Goal: Answer question/provide support

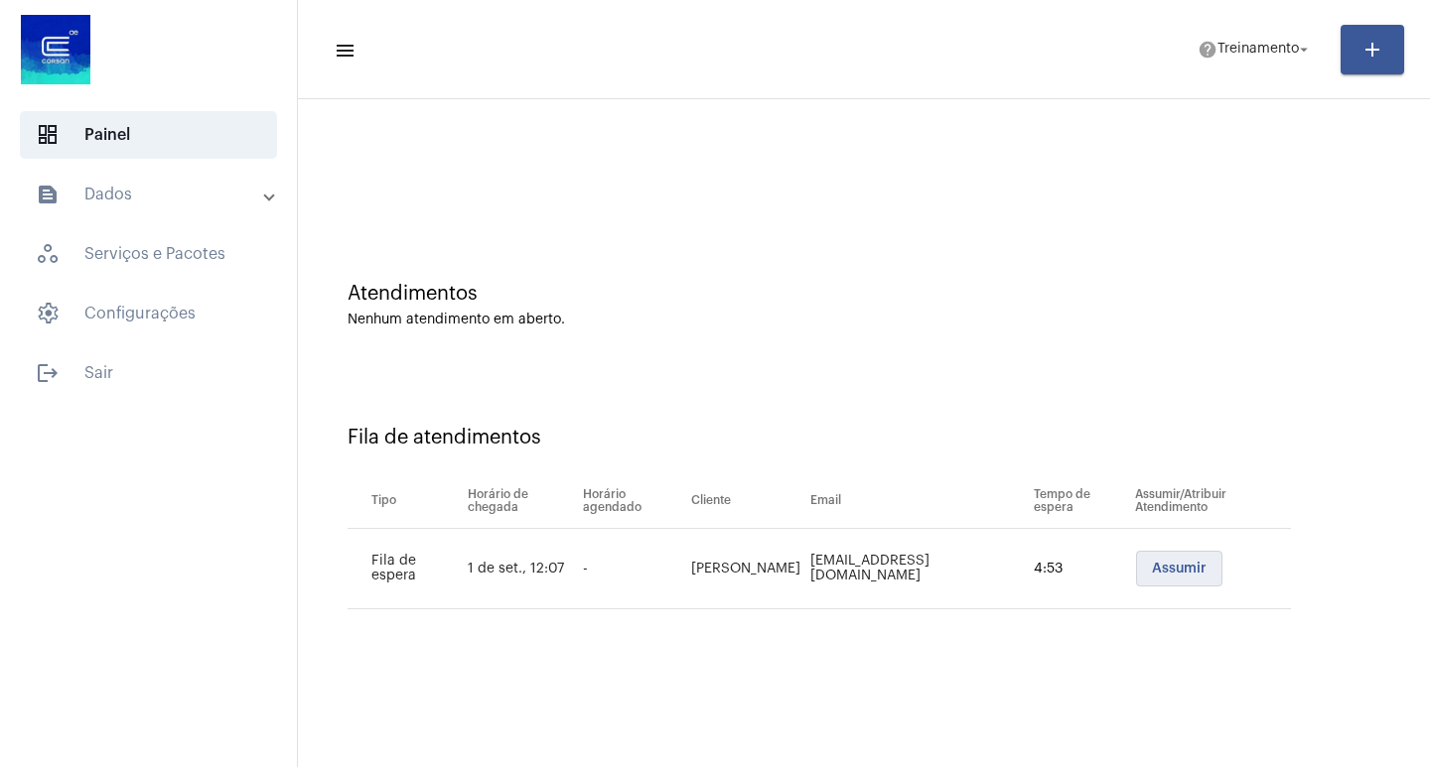
click at [1188, 580] on button "Assumir" at bounding box center [1179, 569] width 86 height 36
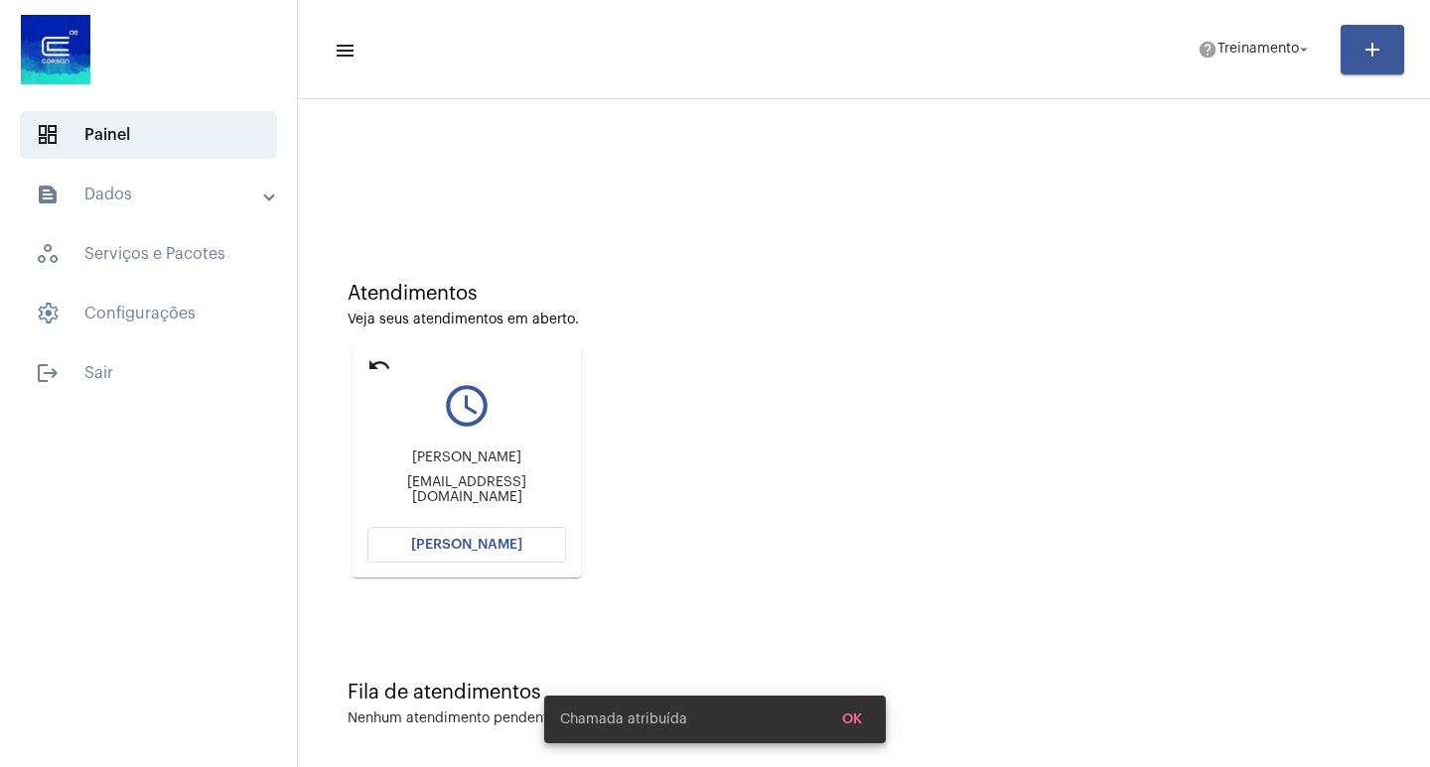
click at [502, 549] on span "[PERSON_NAME]" at bounding box center [466, 545] width 111 height 14
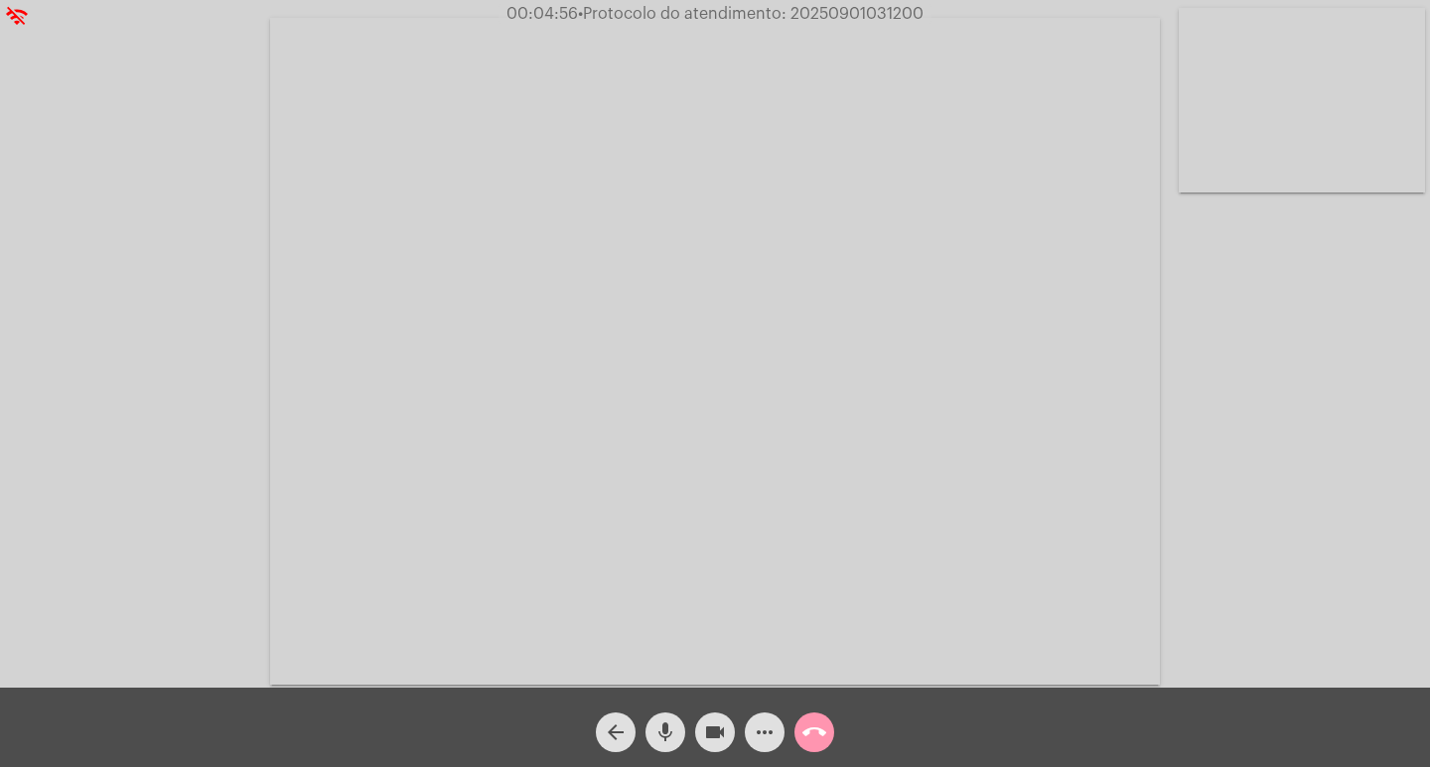
click at [654, 718] on span "mic" at bounding box center [665, 733] width 24 height 40
click at [712, 747] on span "videocam" at bounding box center [715, 733] width 24 height 40
click at [714, 721] on mat-icon "videocam_off" at bounding box center [715, 733] width 24 height 24
click at [672, 726] on mat-icon "mic_off" at bounding box center [665, 733] width 24 height 24
click at [671, 724] on mat-icon "mic" at bounding box center [665, 733] width 24 height 24
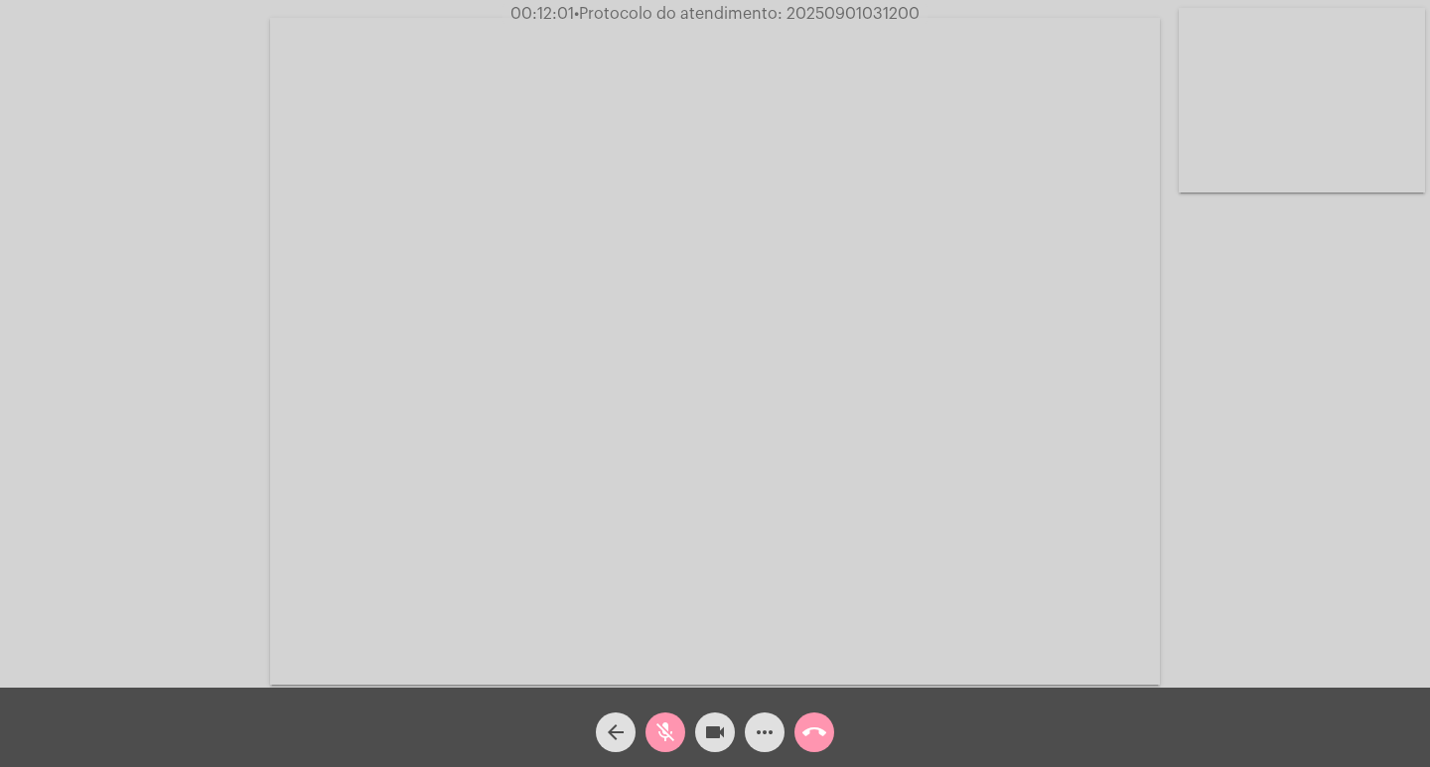
click at [668, 717] on span "mic_off" at bounding box center [665, 733] width 24 height 40
click at [759, 726] on mat-icon "more_horiz" at bounding box center [765, 733] width 24 height 24
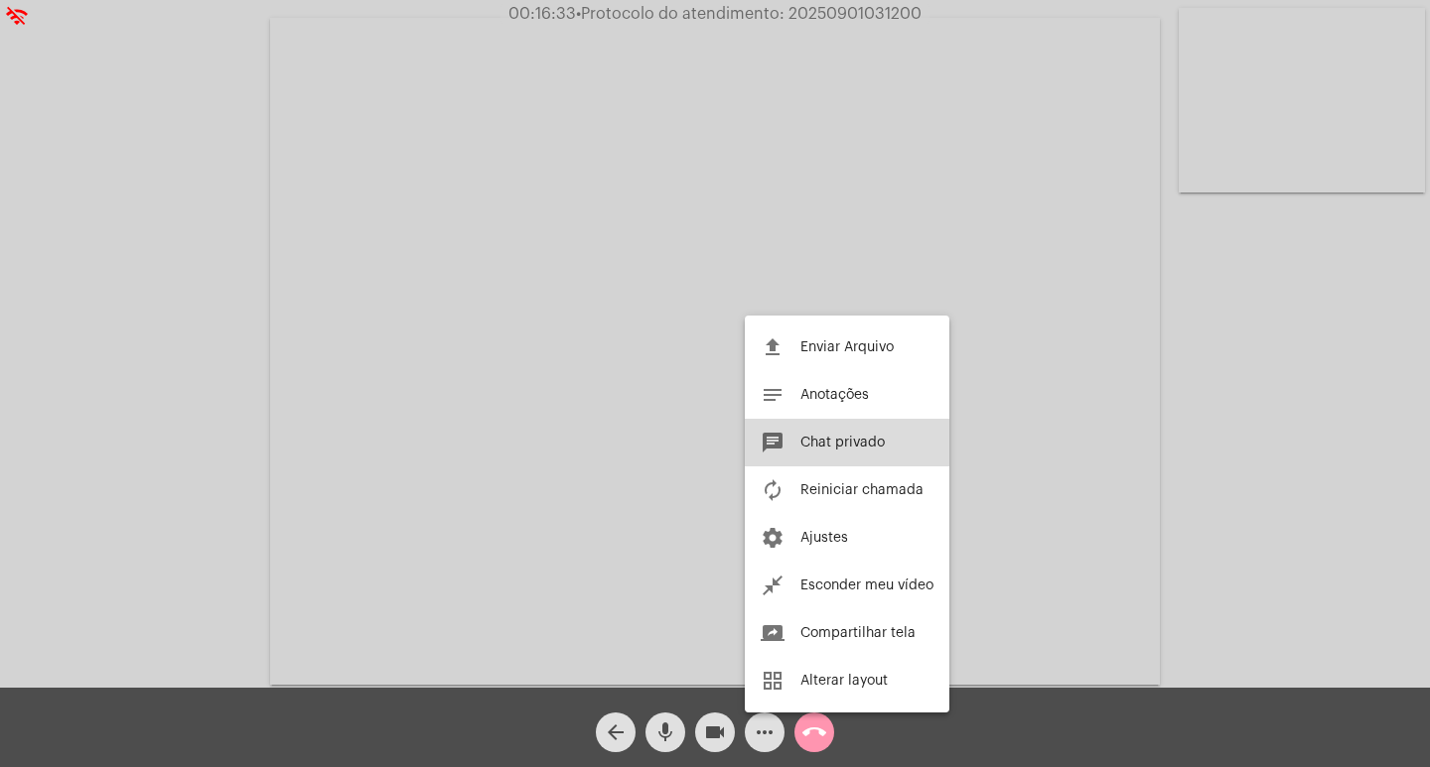
click at [840, 445] on span "Chat privado" at bounding box center [842, 443] width 84 height 14
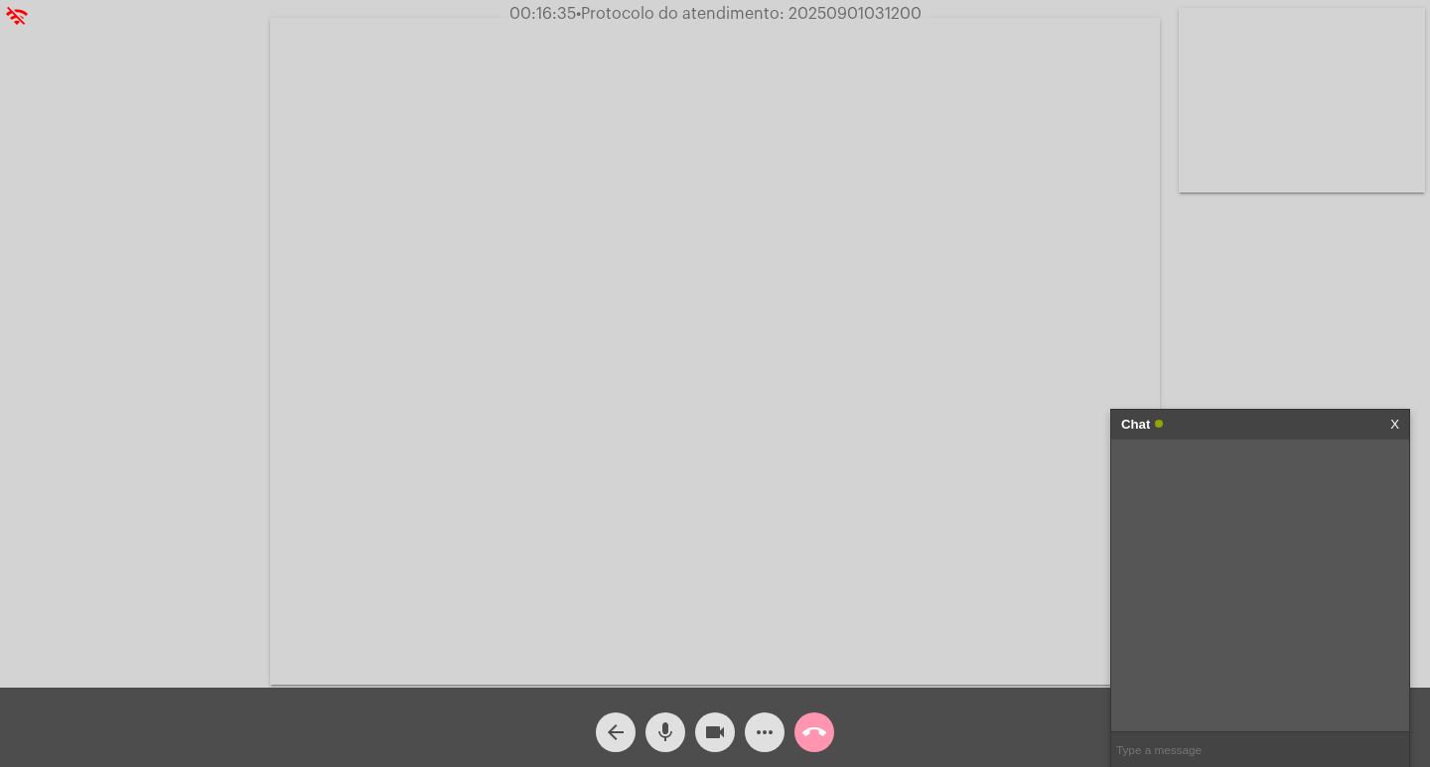
click at [1160, 752] on input "text" at bounding box center [1260, 750] width 298 height 35
paste input "21 [PERSON_NAME], 11 Horas e 31 Minutos até o vencimento!"
type input "21 [PERSON_NAME], 11 Horas e 31 Minutos até o vencimento!"
click at [803, 720] on span "call_end" at bounding box center [814, 733] width 24 height 40
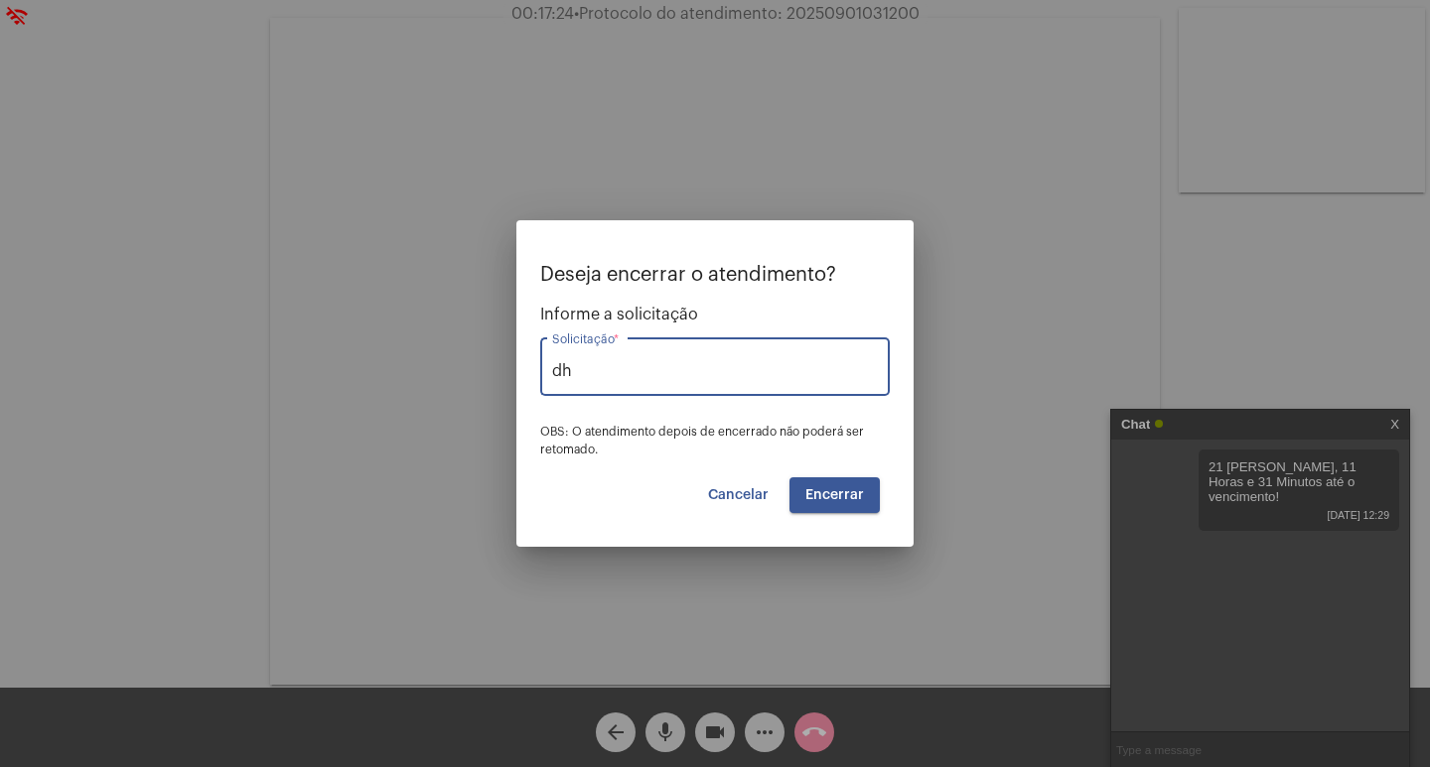
type input "d"
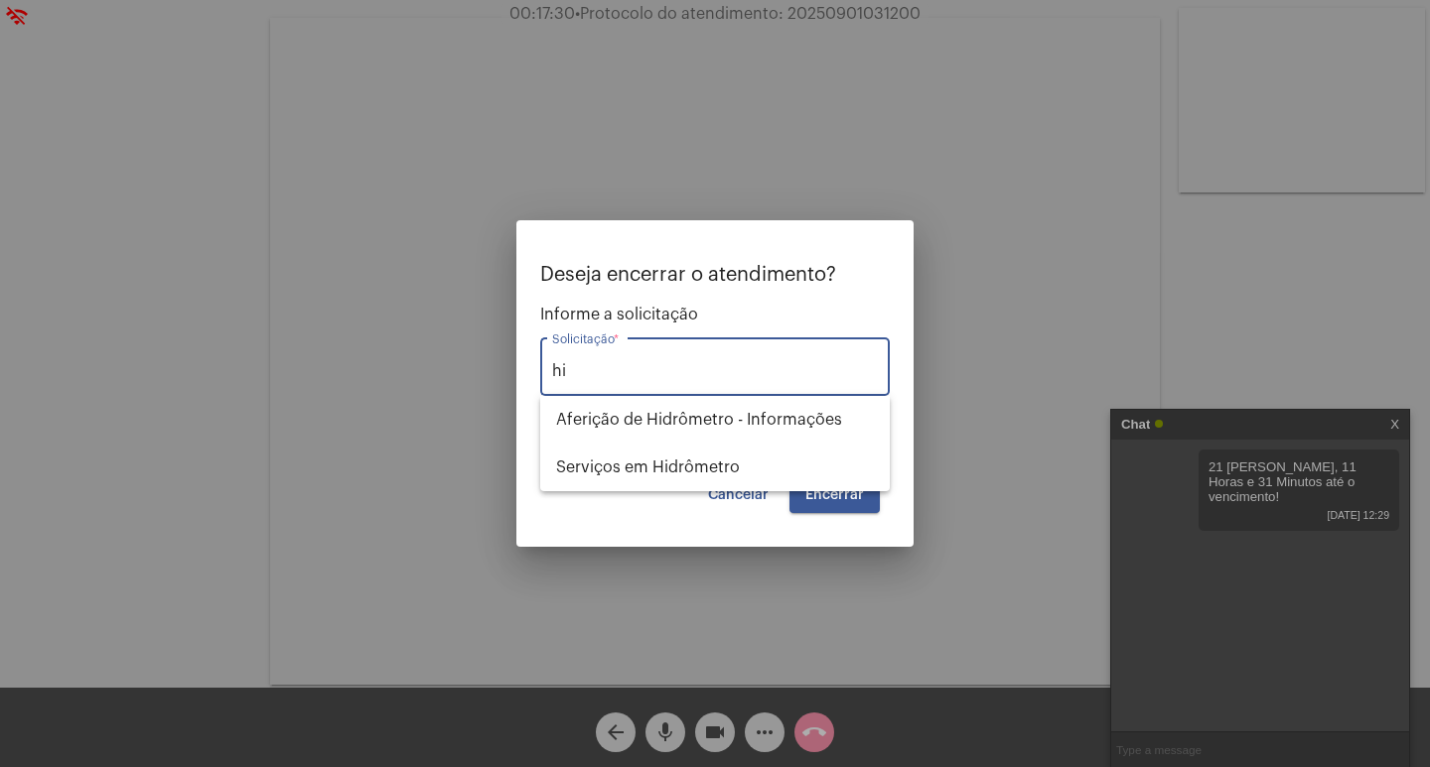
type input "h"
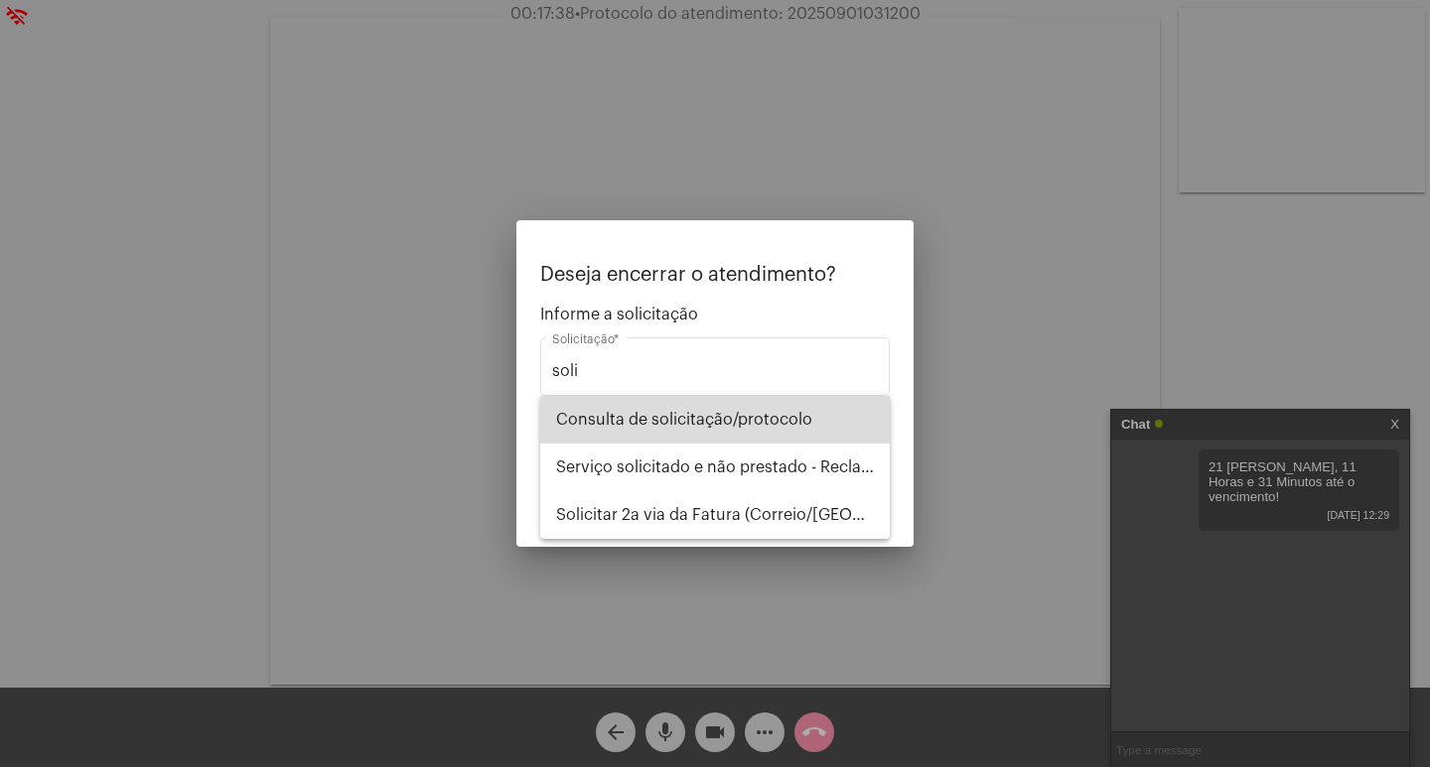
click at [758, 418] on span "Consulta de solicitação/protocolo" at bounding box center [715, 420] width 318 height 48
type input "Consulta de solicitação/protocolo"
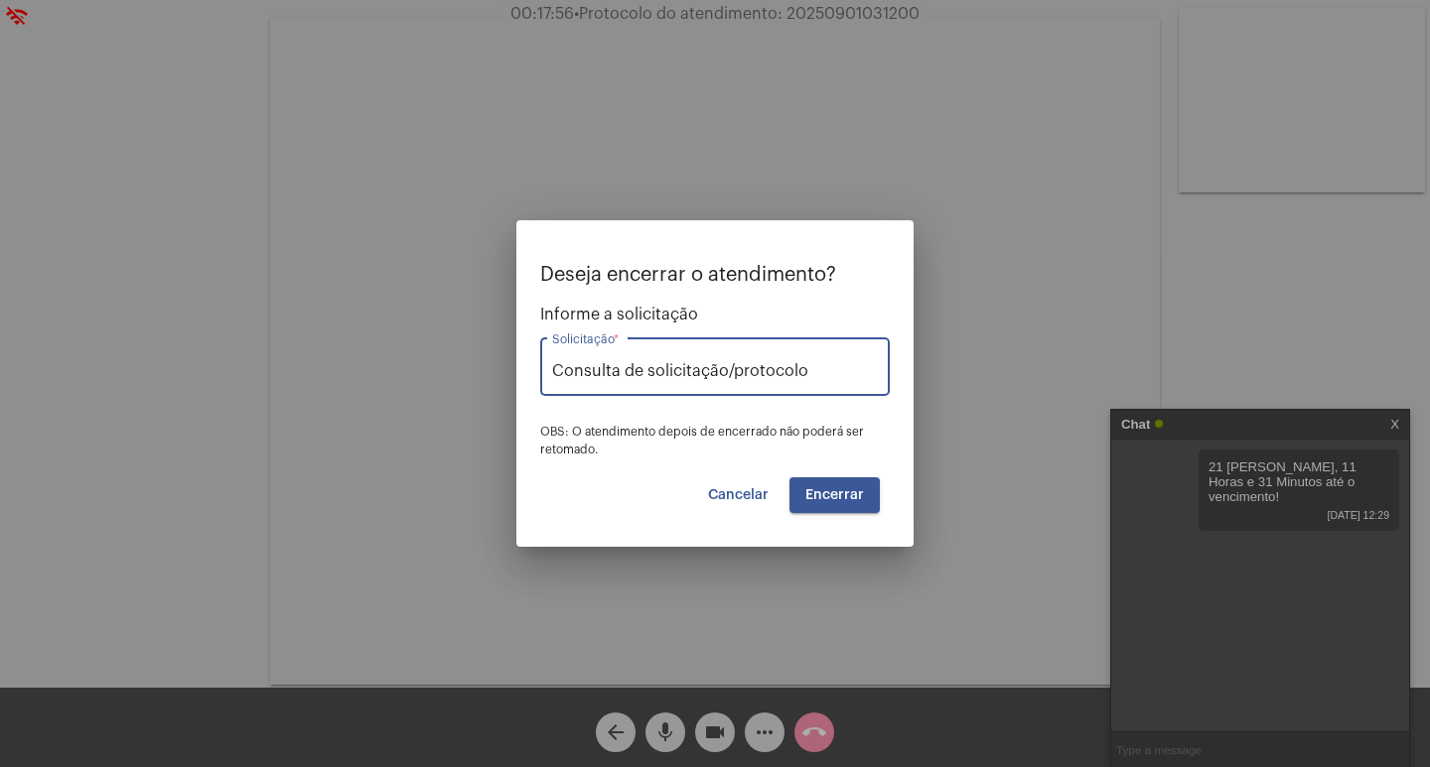
click at [843, 500] on span "Encerrar" at bounding box center [834, 495] width 59 height 14
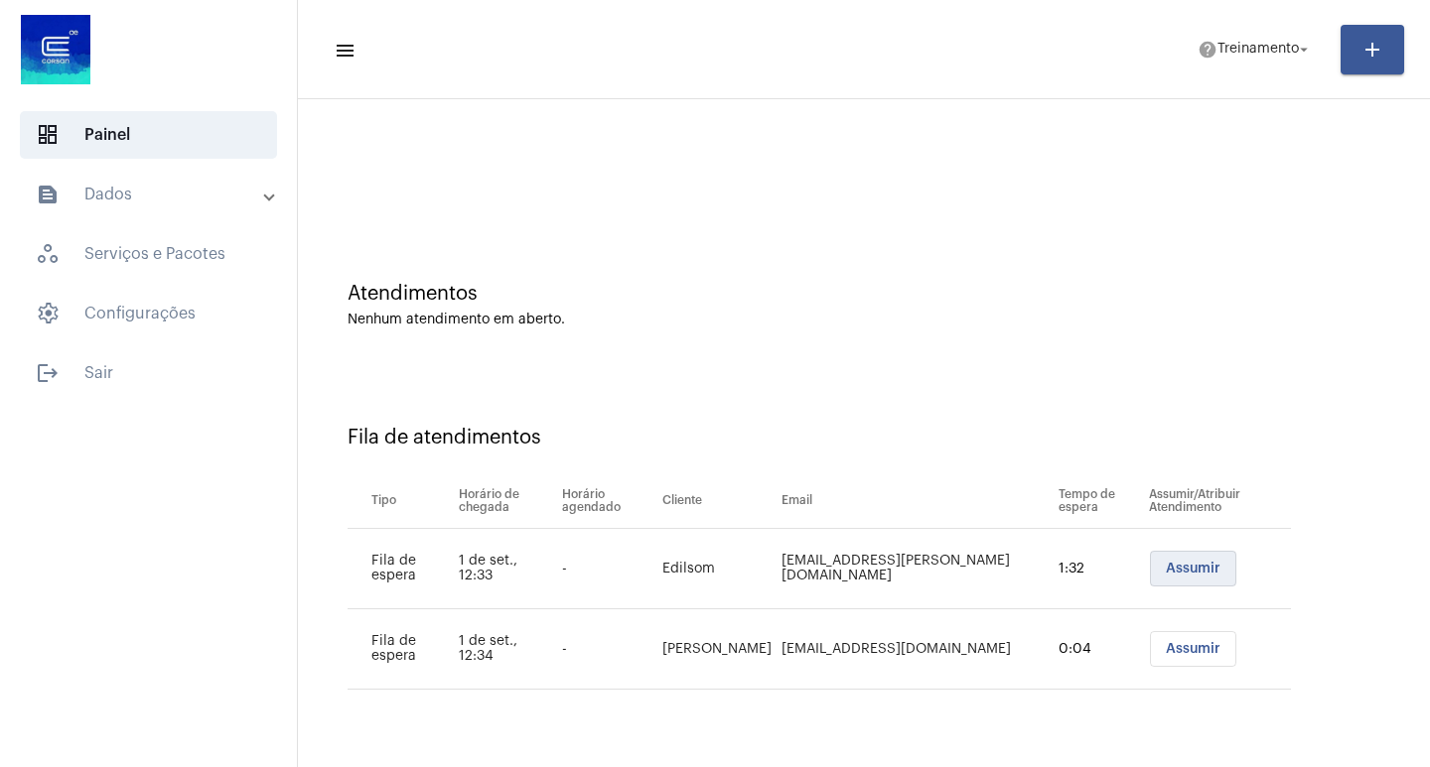
click at [1179, 575] on span "Assumir" at bounding box center [1193, 569] width 55 height 14
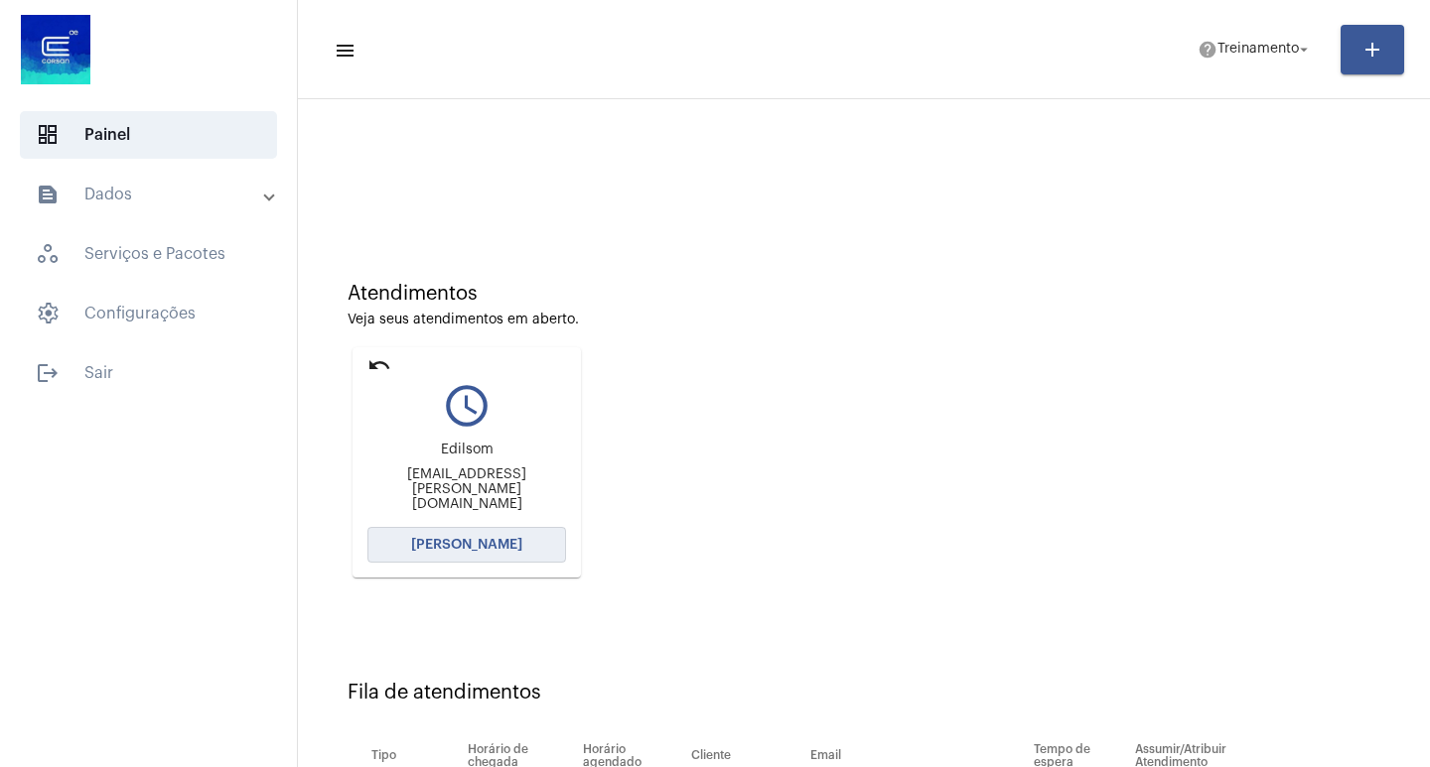
click at [494, 547] on span "[PERSON_NAME]" at bounding box center [466, 545] width 111 height 14
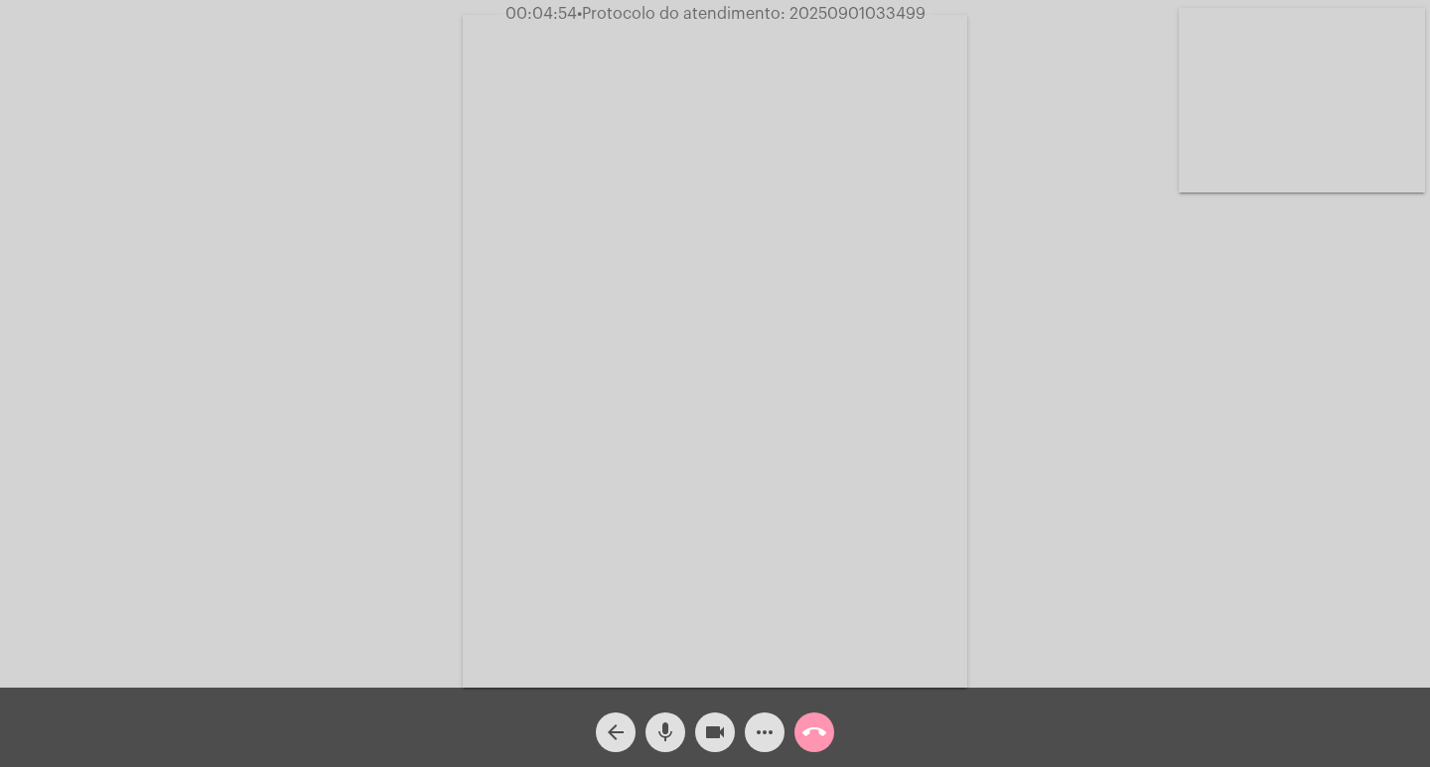
click at [664, 735] on mat-icon "mic" at bounding box center [665, 733] width 24 height 24
click at [713, 729] on mat-icon "videocam" at bounding box center [715, 733] width 24 height 24
click at [672, 730] on mat-icon "mic_off" at bounding box center [665, 733] width 24 height 24
click at [703, 720] on span "videocam_off" at bounding box center [715, 733] width 24 height 40
click at [715, 728] on mat-icon "videocam" at bounding box center [715, 733] width 24 height 24
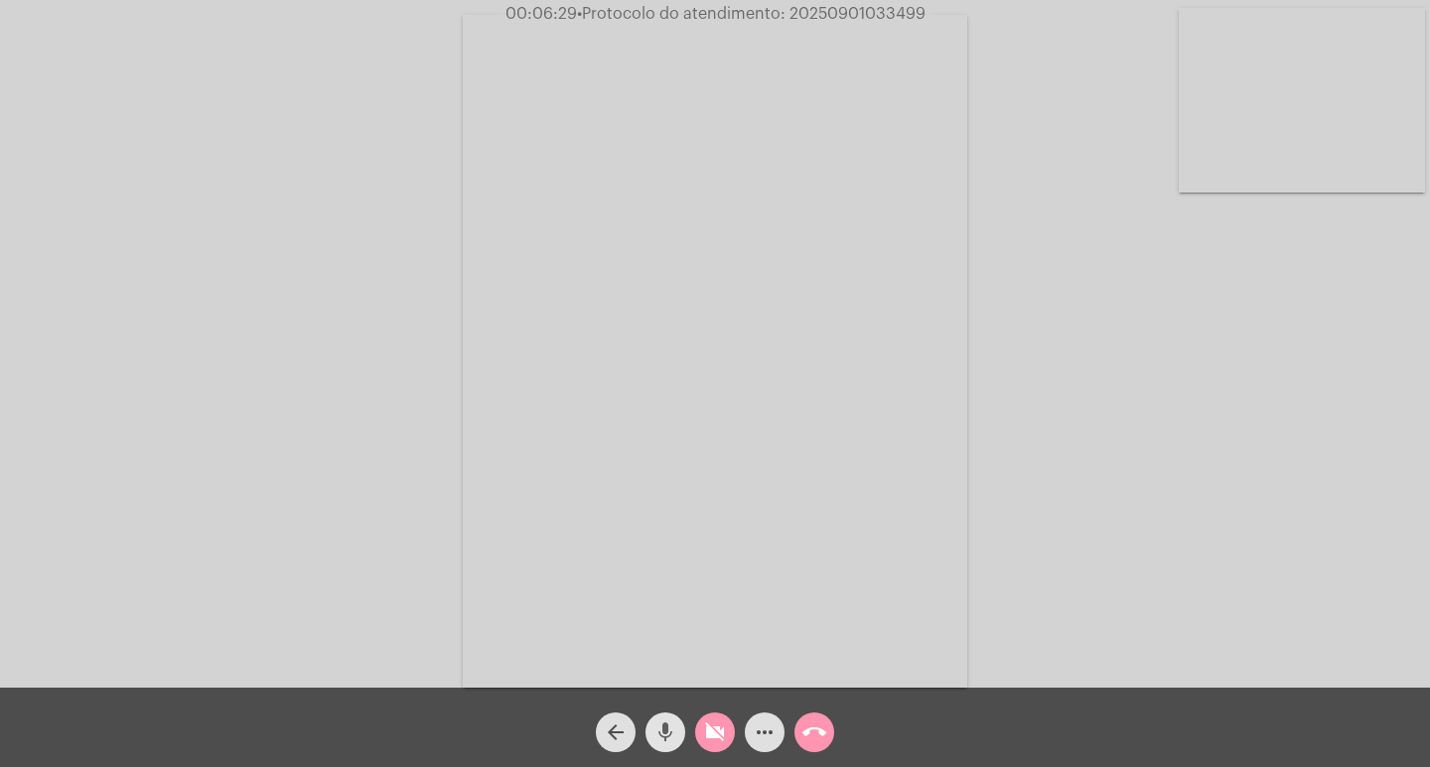
click at [669, 732] on mat-icon "mic" at bounding box center [665, 733] width 24 height 24
click at [718, 722] on mat-icon "videocam_off" at bounding box center [715, 733] width 24 height 24
click at [671, 722] on mat-icon "mic_off" at bounding box center [665, 733] width 24 height 24
click at [811, 715] on span "call_end" at bounding box center [814, 733] width 24 height 40
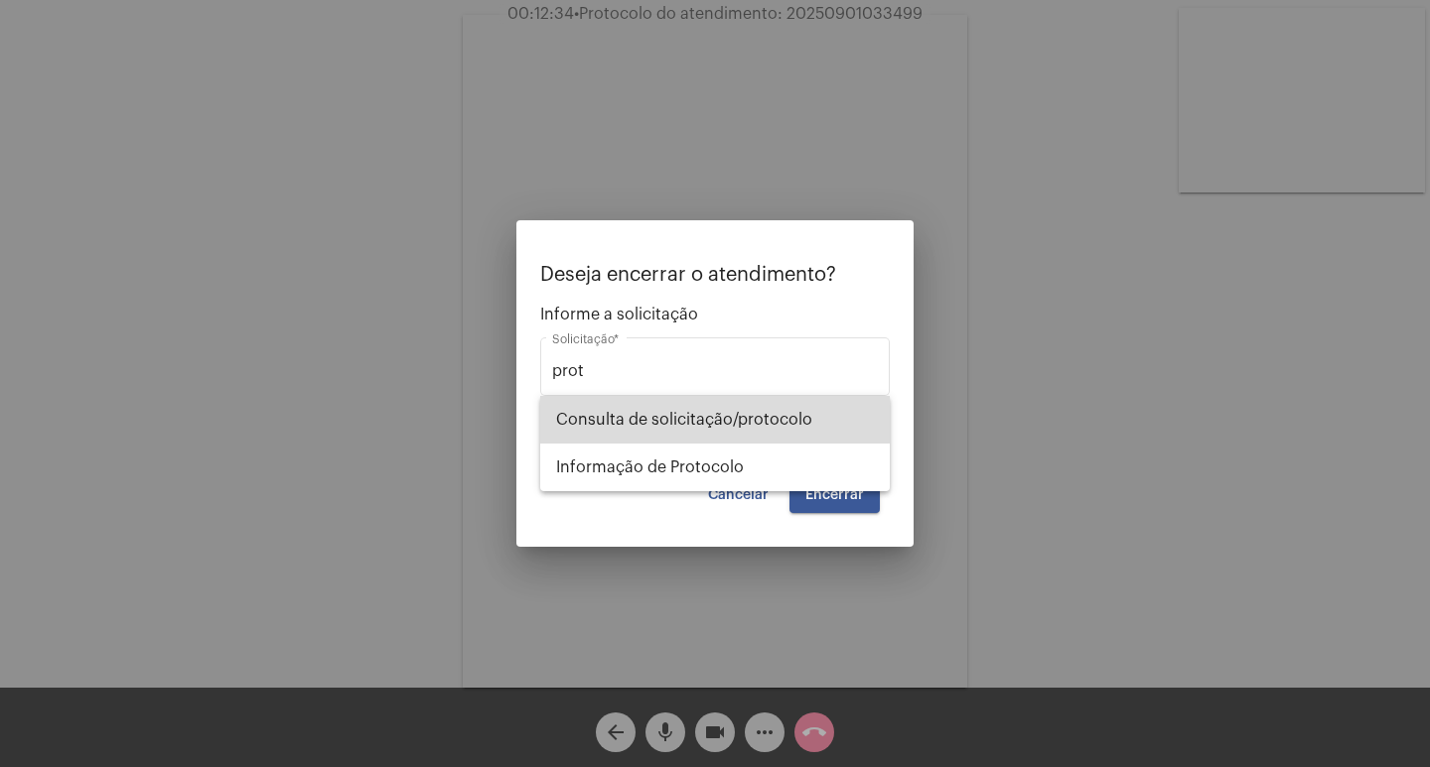
click at [680, 415] on span "Consulta de solicitação/protocolo" at bounding box center [715, 420] width 318 height 48
type input "Consulta de solicitação/protocolo"
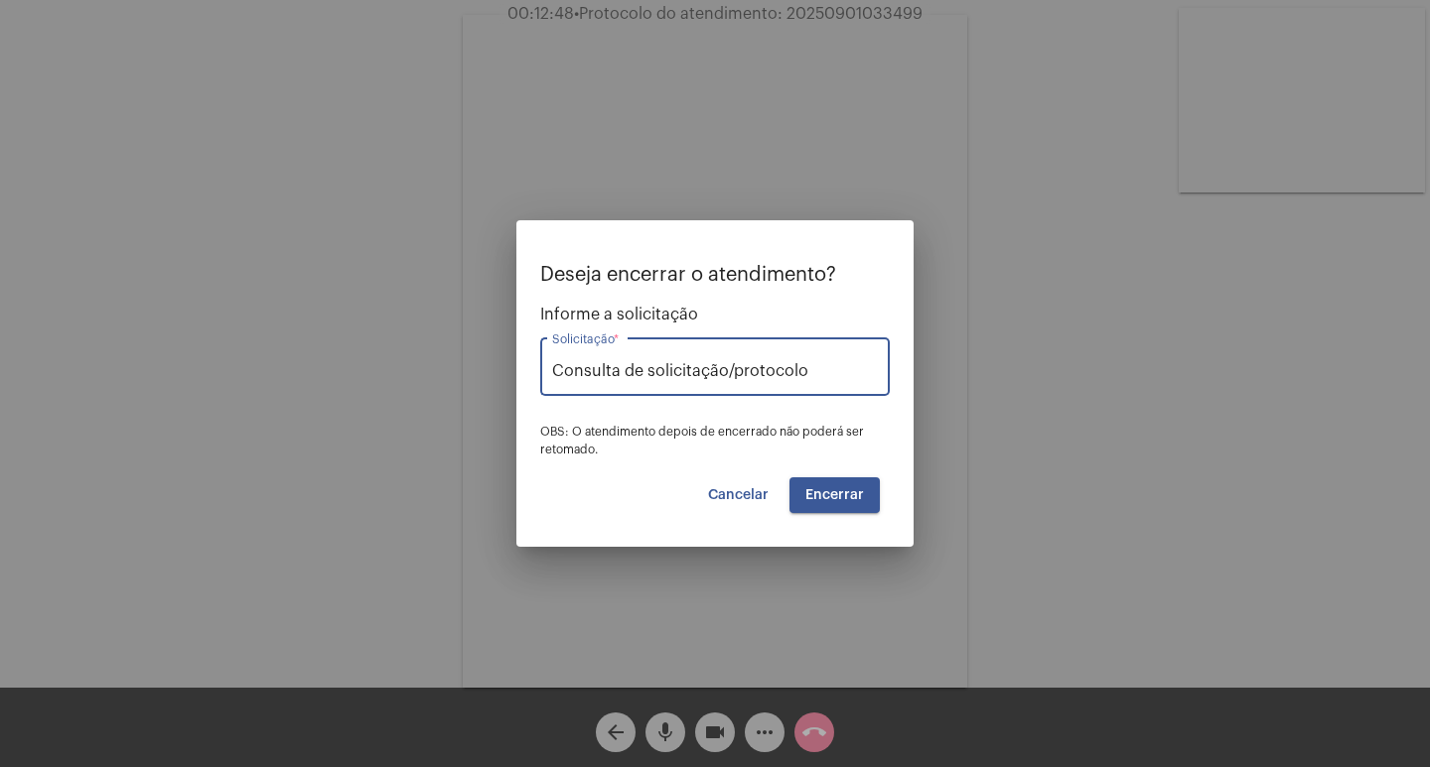
click at [813, 484] on button "Encerrar" at bounding box center [834, 496] width 90 height 36
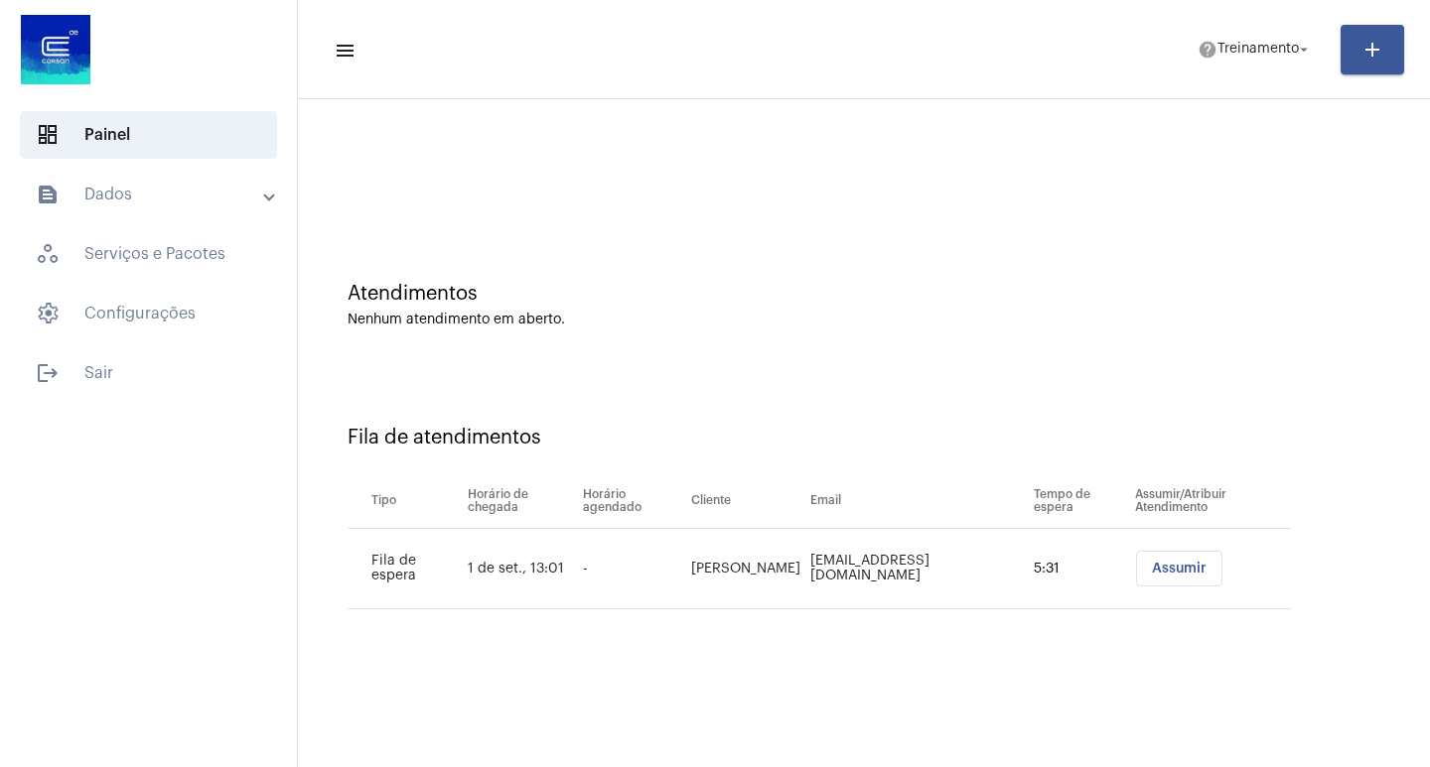
click at [1153, 567] on span "Assumir" at bounding box center [1179, 569] width 55 height 14
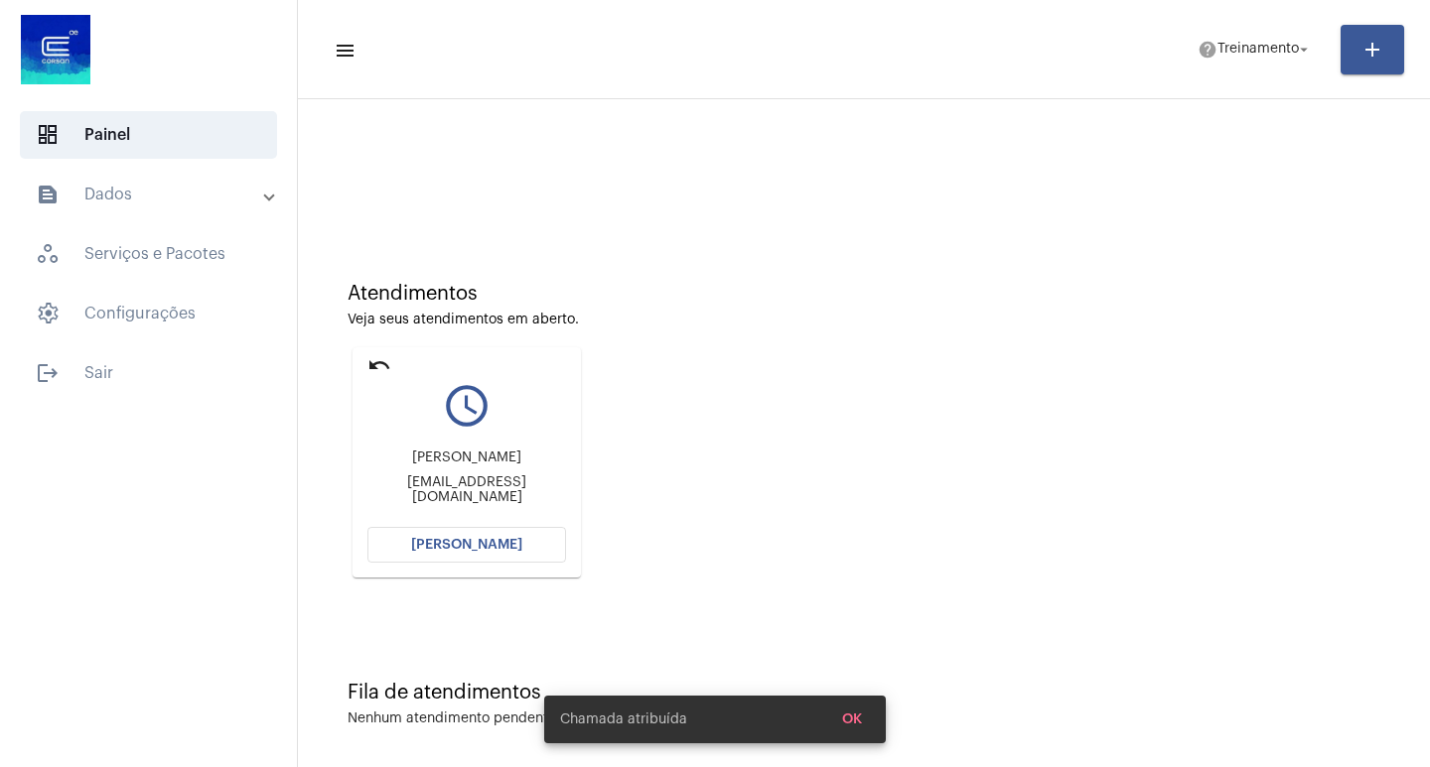
click at [481, 539] on span "[PERSON_NAME]" at bounding box center [466, 545] width 111 height 14
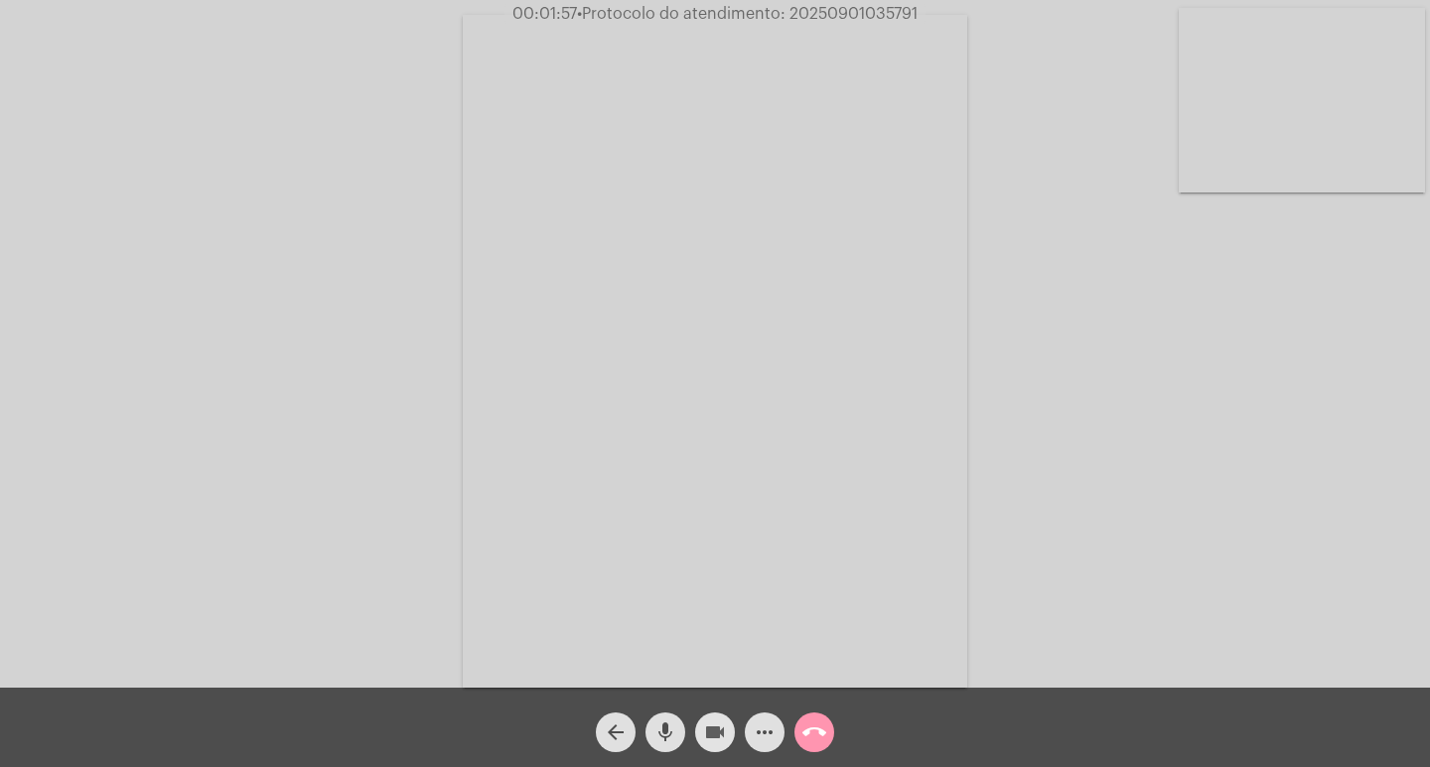
drag, startPoint x: 712, startPoint y: 730, endPoint x: 661, endPoint y: 734, distance: 50.8
click at [711, 731] on mat-icon "videocam" at bounding box center [715, 733] width 24 height 24
click at [661, 734] on mat-icon "mic" at bounding box center [665, 733] width 24 height 24
click at [723, 746] on span "videocam_off" at bounding box center [715, 733] width 24 height 40
click at [662, 733] on mat-icon "mic_off" at bounding box center [665, 733] width 24 height 24
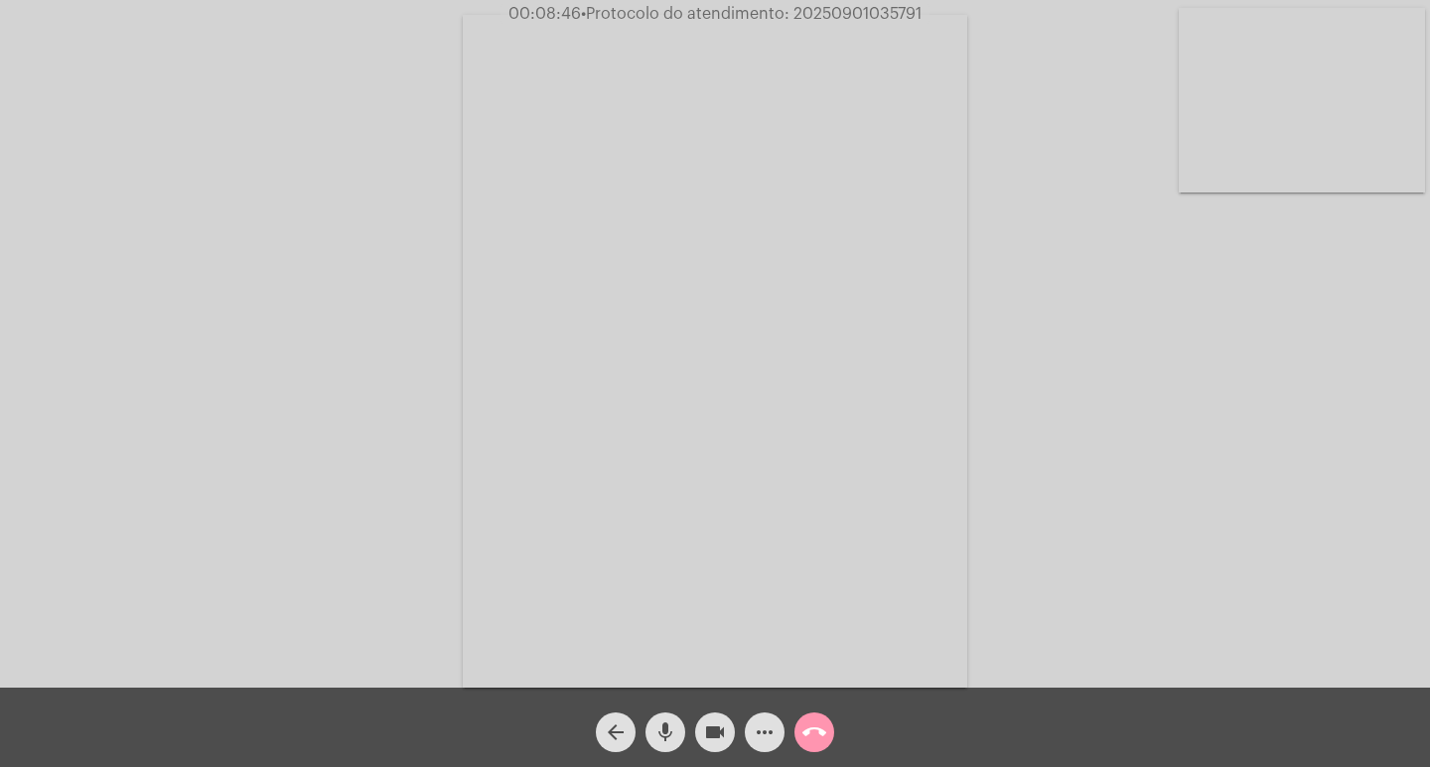
click at [822, 713] on span "call_end" at bounding box center [814, 733] width 24 height 40
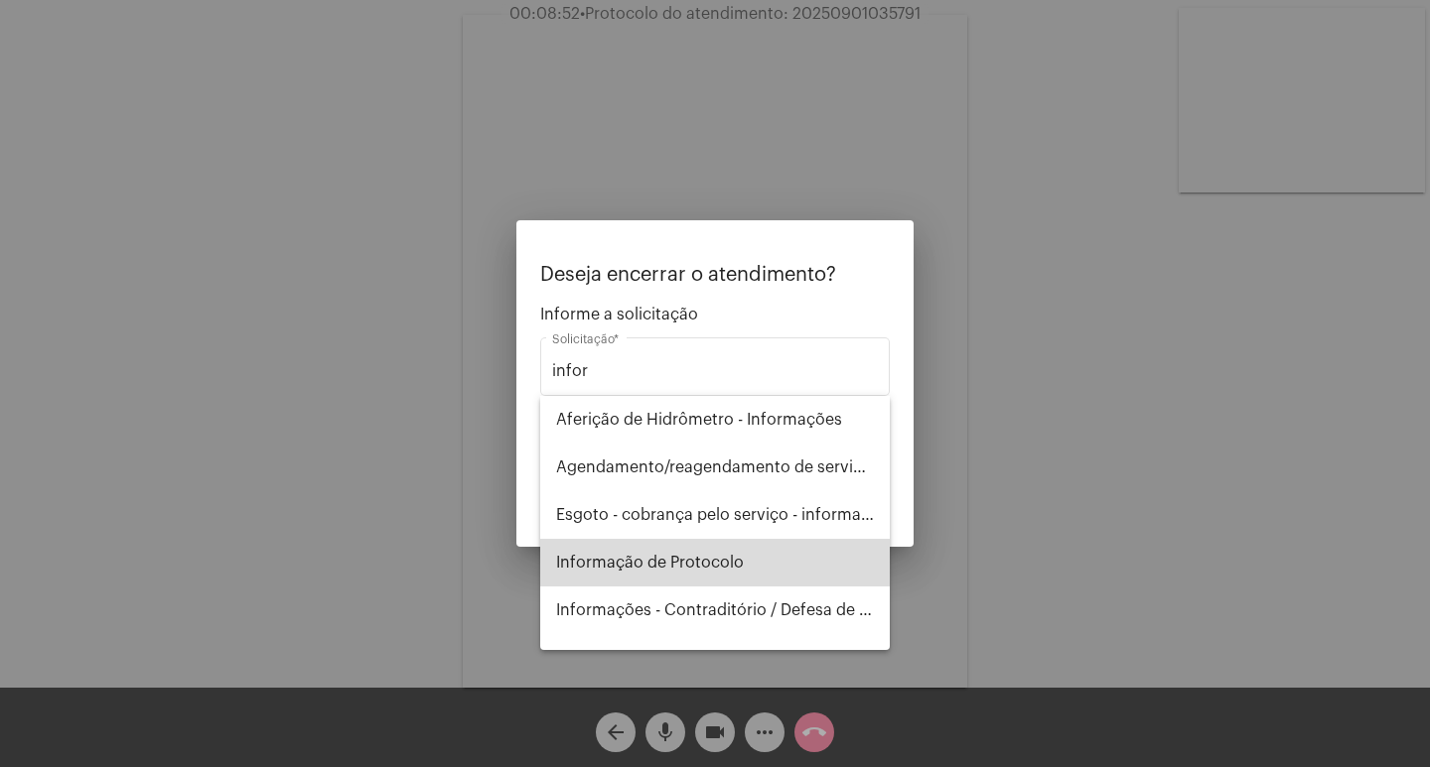
click at [746, 575] on span "Informação de Protocolo" at bounding box center [715, 563] width 318 height 48
type input "Informação de Protocolo"
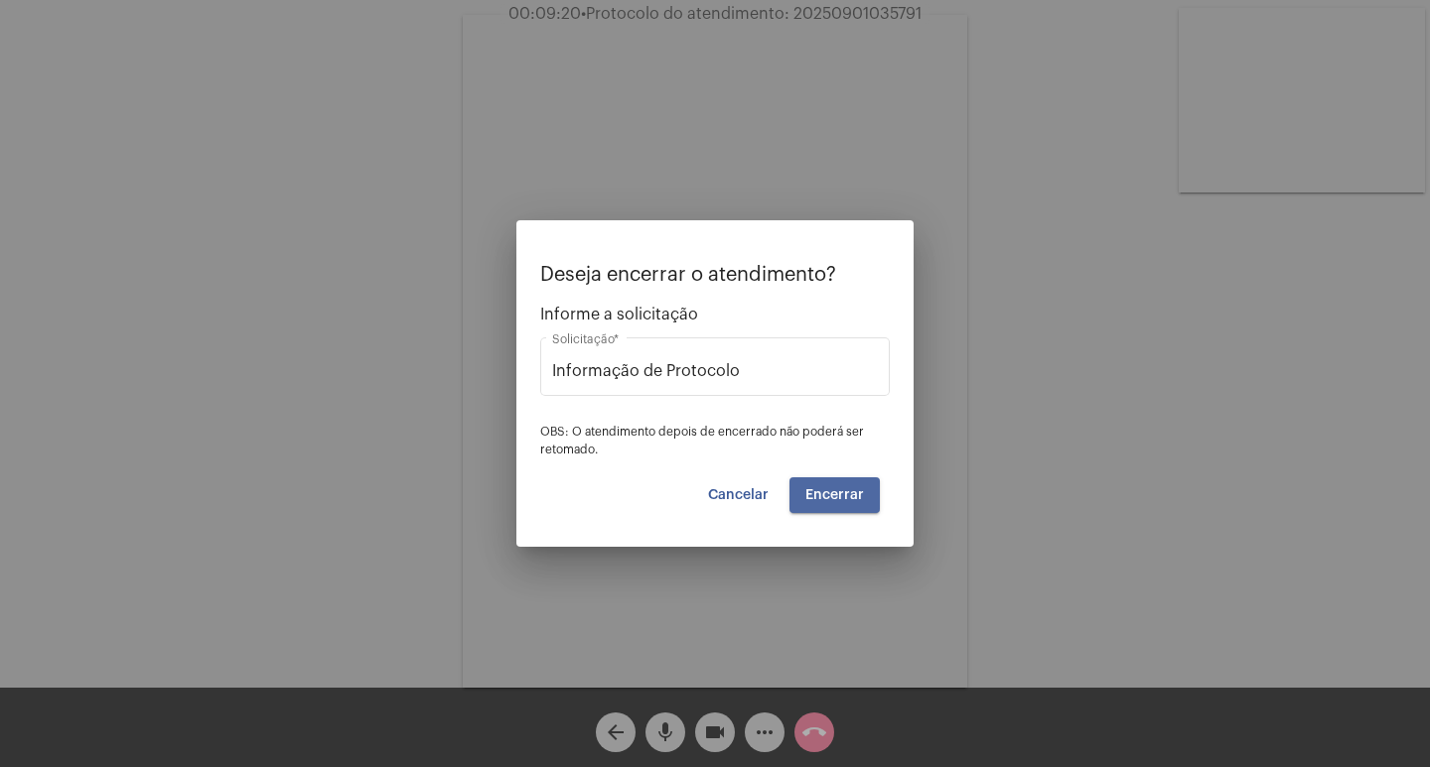
click at [844, 503] on button "Encerrar" at bounding box center [834, 496] width 90 height 36
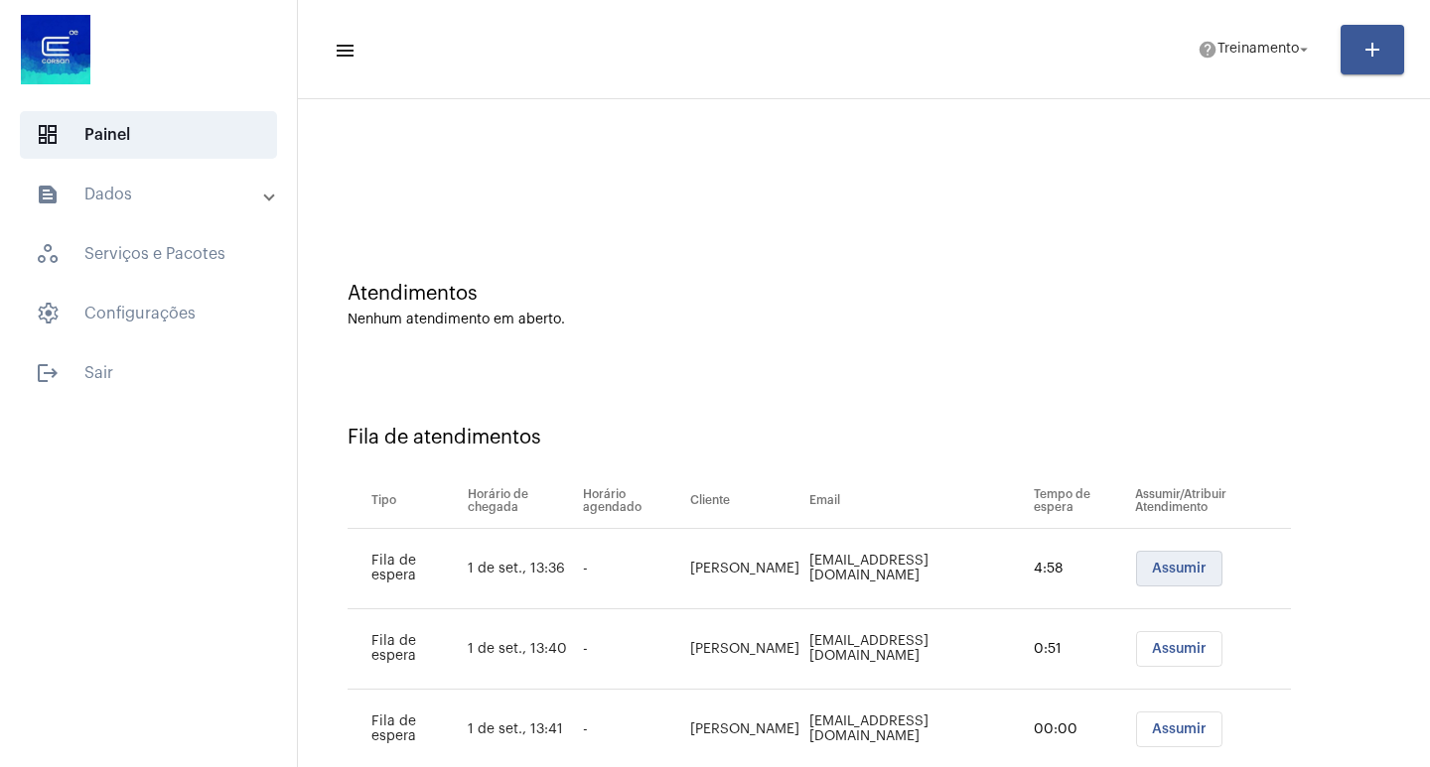
click at [1192, 572] on span "Assumir" at bounding box center [1179, 569] width 55 height 14
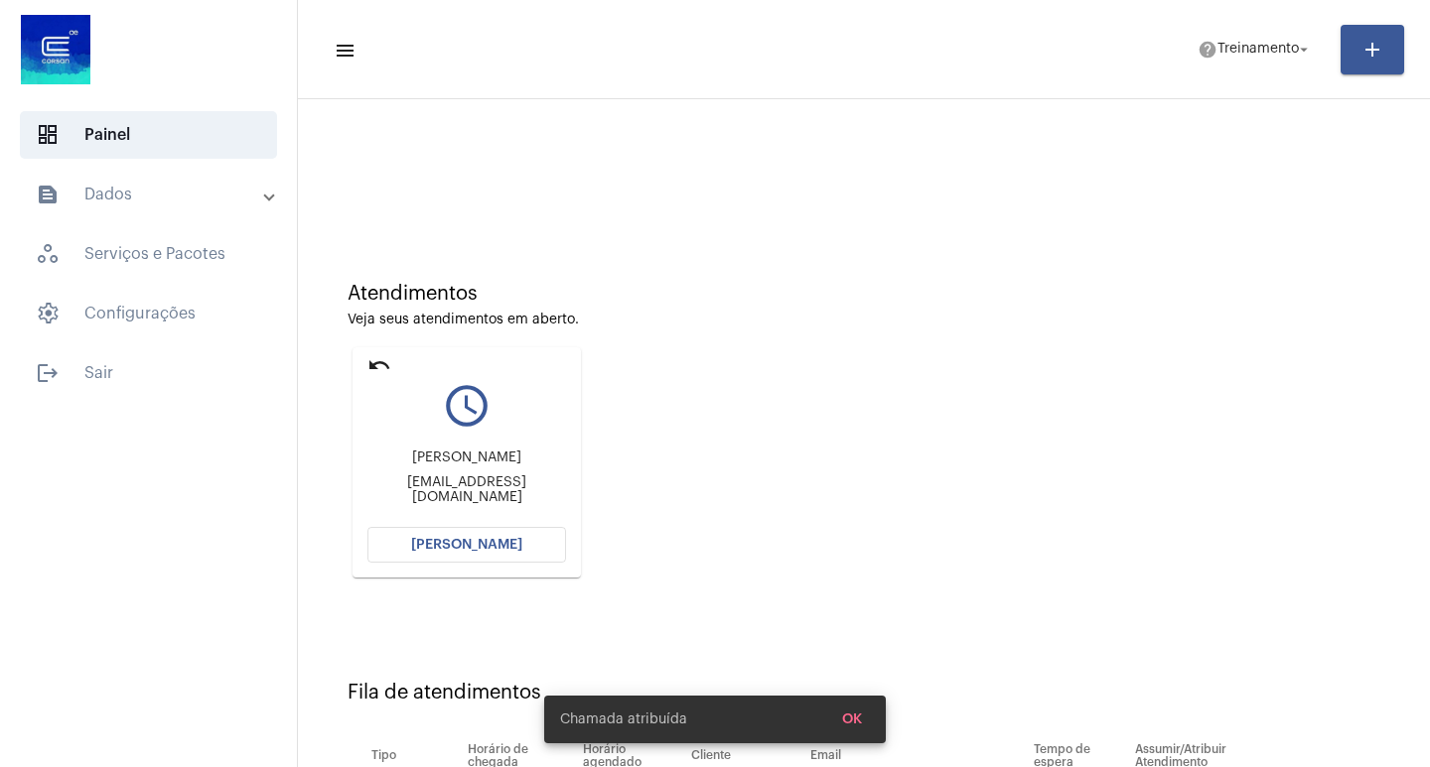
click at [492, 545] on span "[PERSON_NAME]" at bounding box center [466, 545] width 111 height 14
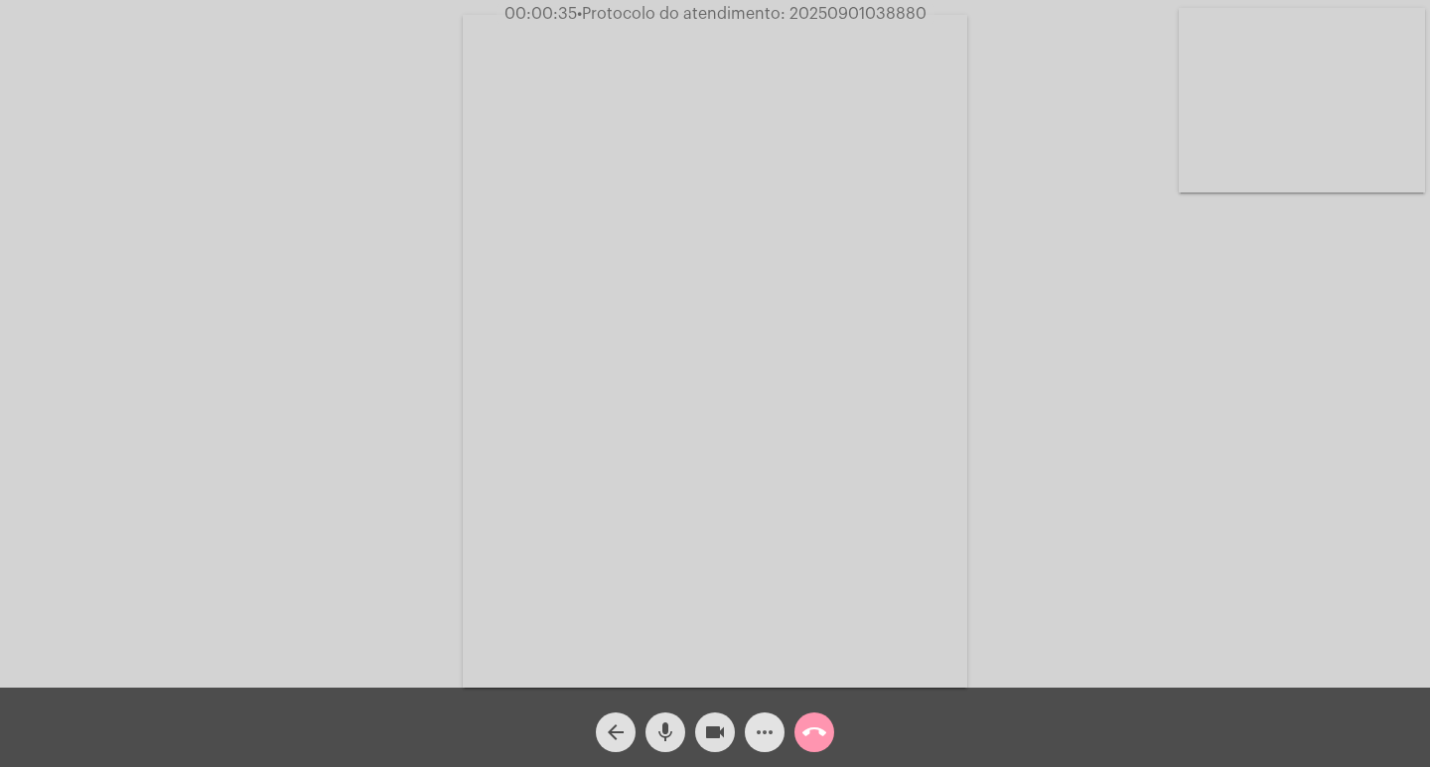
click at [773, 729] on mat-icon "more_horiz" at bounding box center [765, 733] width 24 height 24
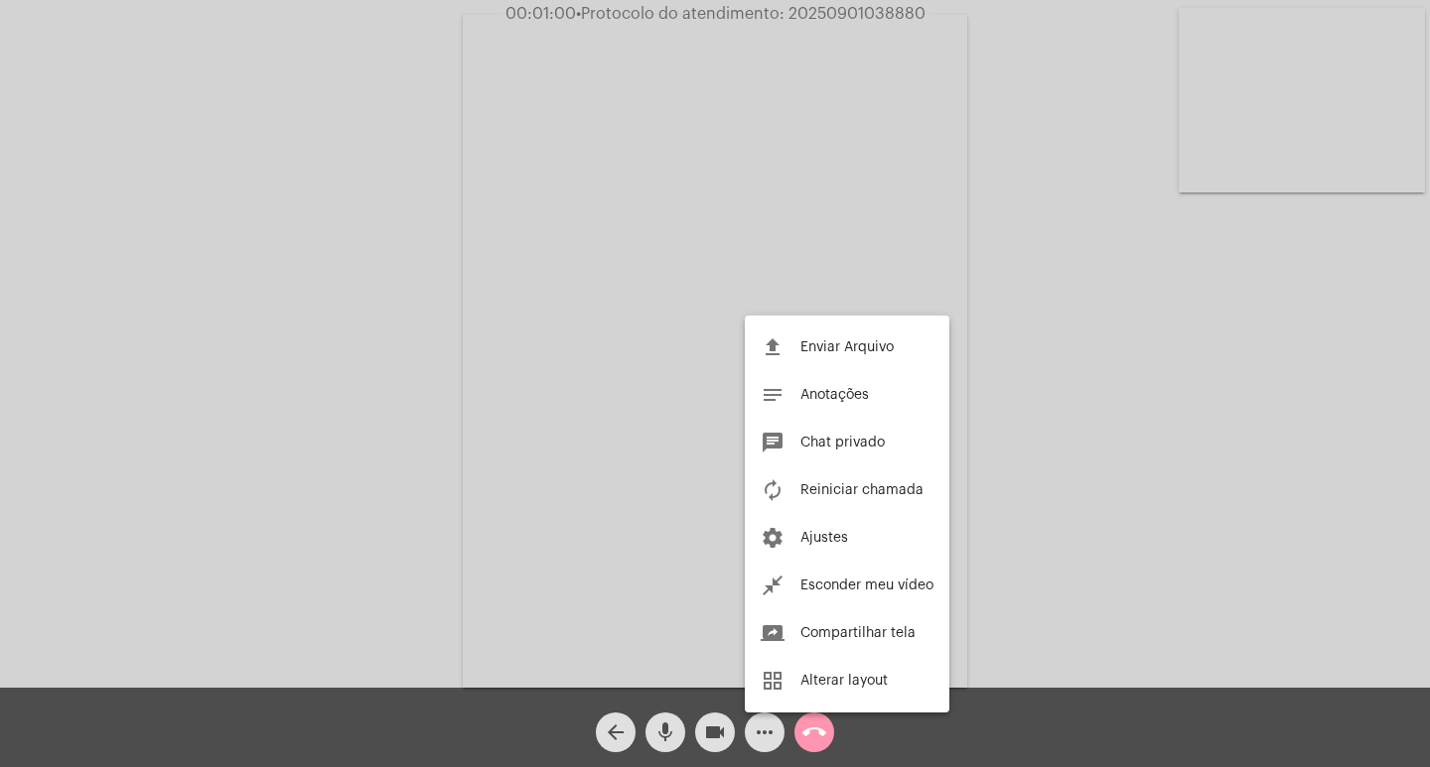
click at [659, 728] on div at bounding box center [715, 383] width 1430 height 767
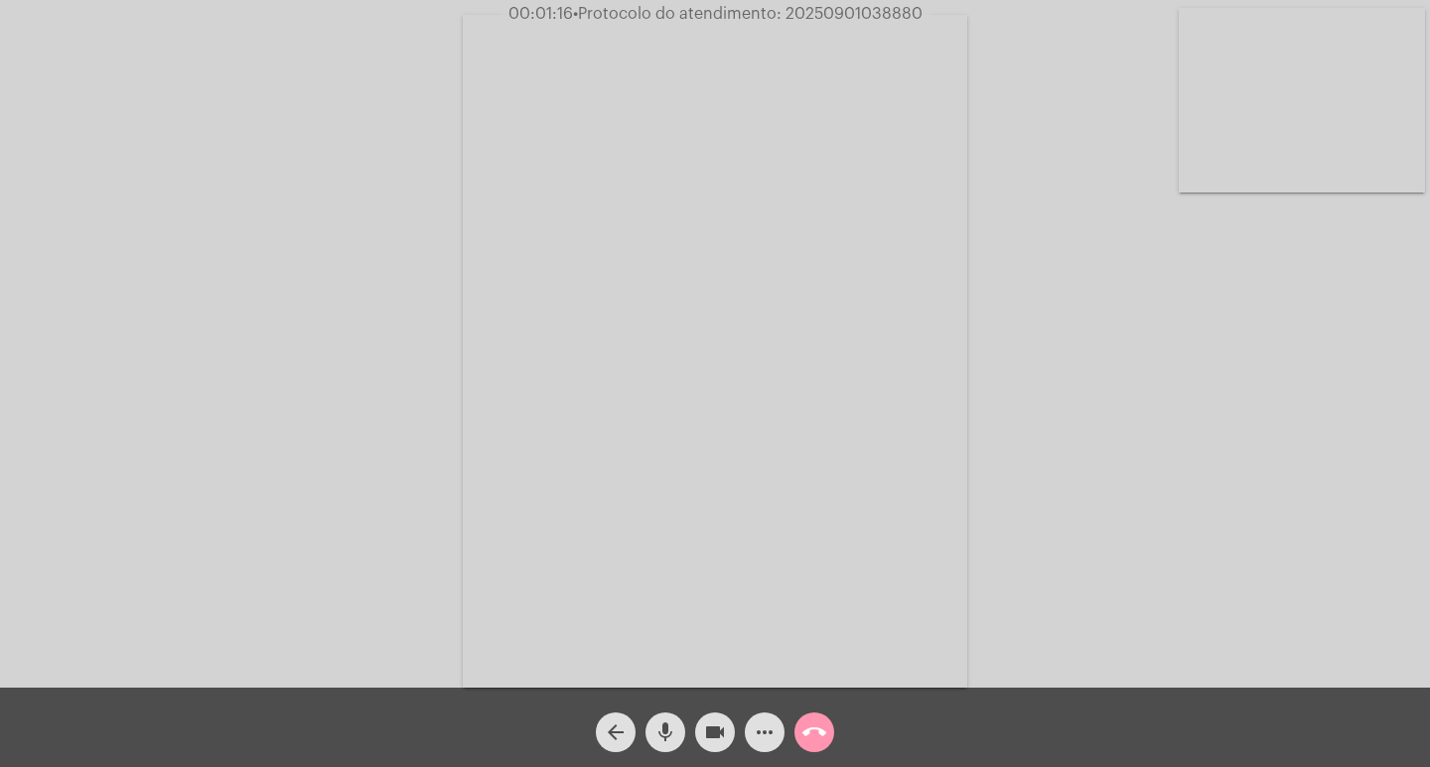
click at [659, 728] on mat-icon "mic" at bounding box center [665, 733] width 24 height 24
click at [812, 8] on span "• Protocolo do atendimento: 20250901038880" at bounding box center [748, 14] width 349 height 16
click at [652, 723] on button "mic_off" at bounding box center [665, 733] width 40 height 40
click at [652, 723] on button "mic" at bounding box center [665, 733] width 40 height 40
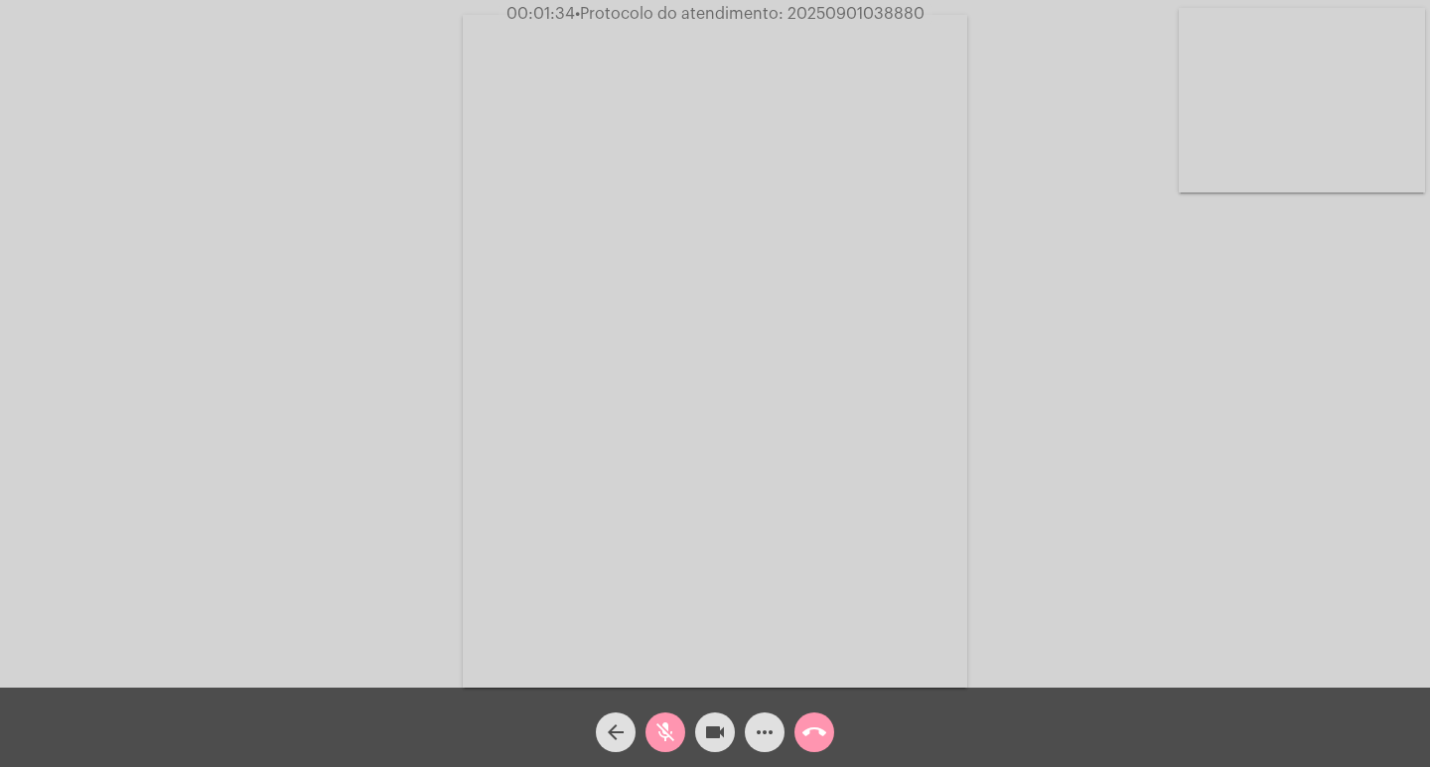
click at [717, 722] on mat-icon "videocam" at bounding box center [715, 733] width 24 height 24
click at [397, 443] on div "Acessando Câmera e Microfone..." at bounding box center [715, 349] width 1426 height 688
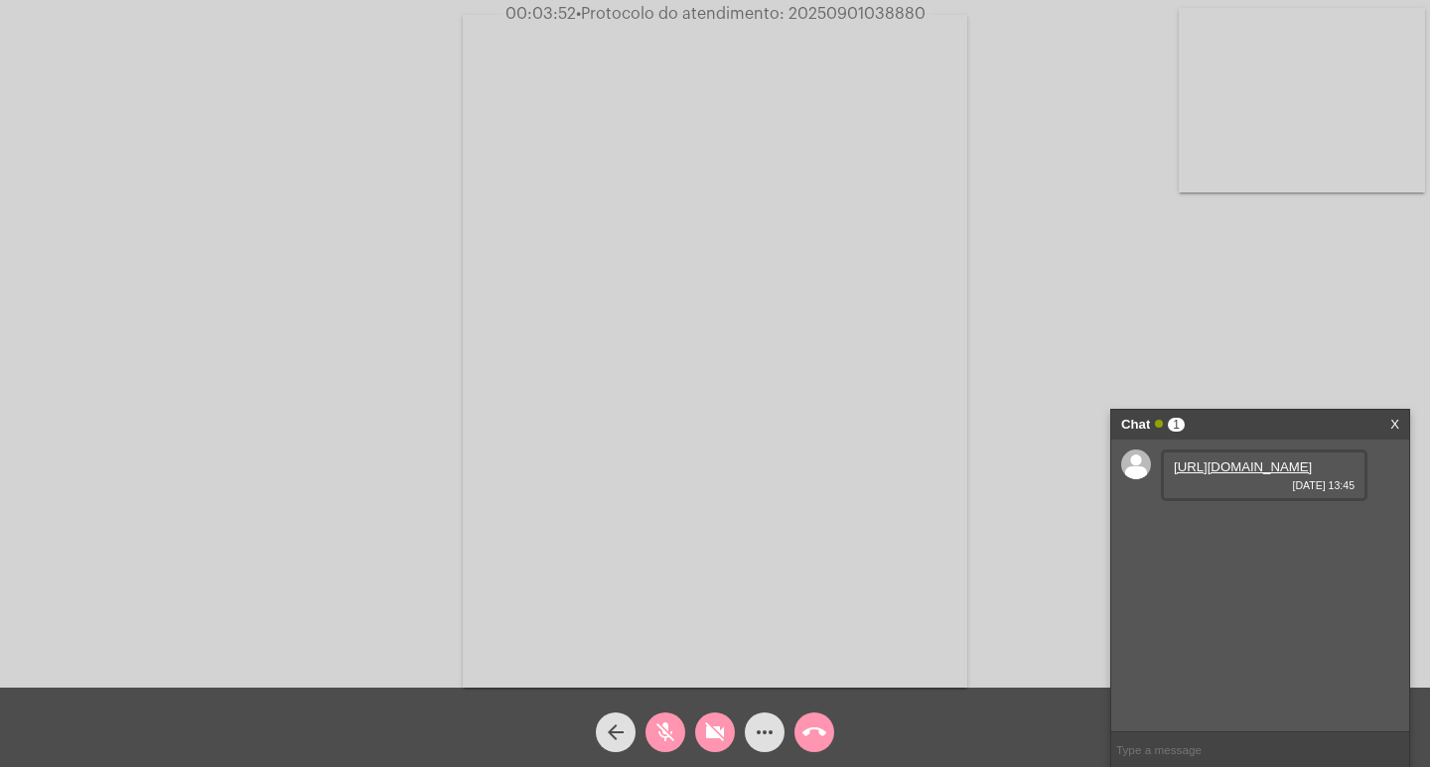
click at [1190, 475] on link "[URL][DOMAIN_NAME]" at bounding box center [1243, 467] width 138 height 15
click at [731, 626] on video at bounding box center [715, 351] width 504 height 673
click at [707, 738] on mat-icon "videocam_off" at bounding box center [715, 733] width 24 height 24
drag, startPoint x: 647, startPoint y: 724, endPoint x: 615, endPoint y: 664, distance: 68.0
click at [647, 720] on div "mic_off" at bounding box center [665, 728] width 50 height 50
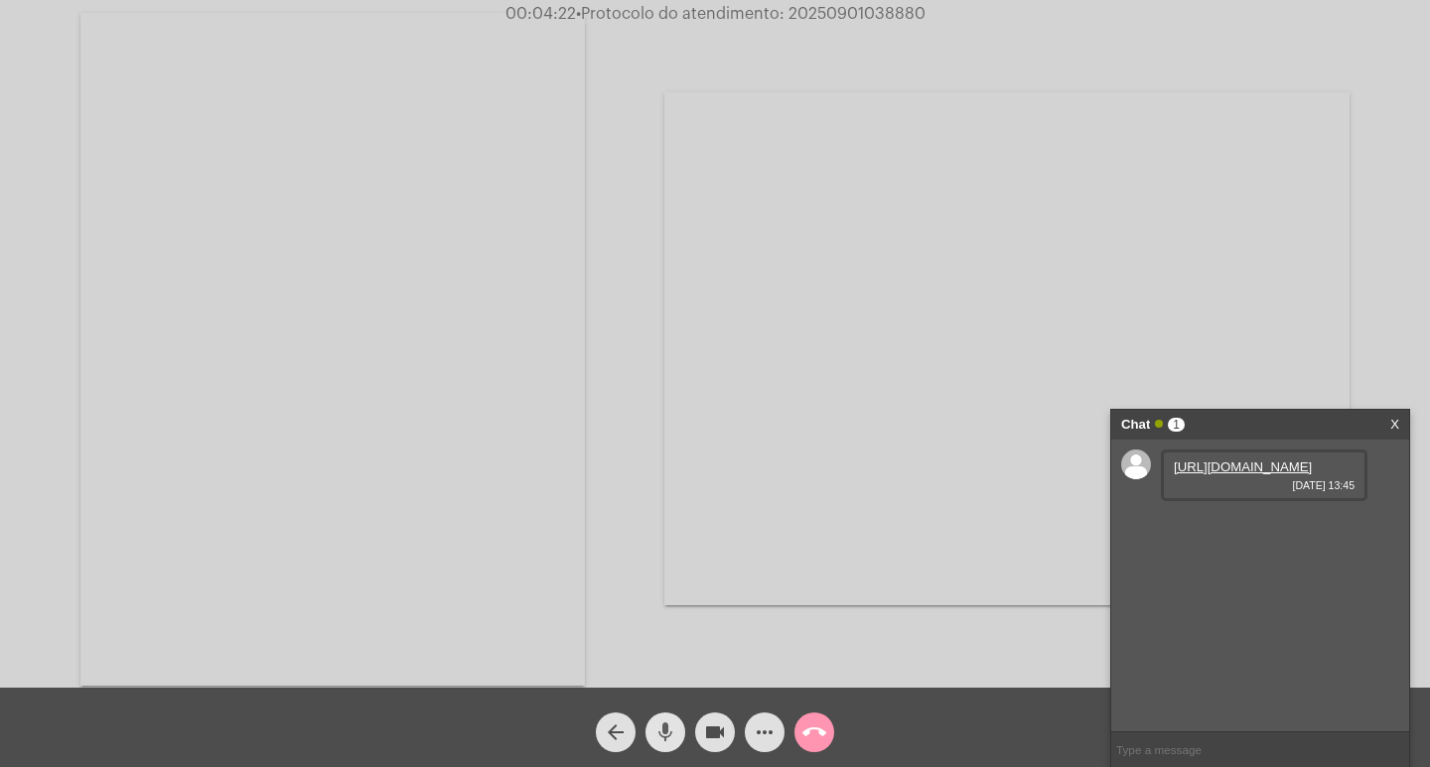
click at [517, 527] on video at bounding box center [332, 349] width 504 height 673
click at [1182, 226] on div "Acessando Câmera e Microfone..." at bounding box center [715, 349] width 1426 height 688
click at [1189, 531] on link "[URL][DOMAIN_NAME]" at bounding box center [1243, 523] width 138 height 15
click at [1245, 588] on link "[URL][DOMAIN_NAME]" at bounding box center [1243, 580] width 138 height 15
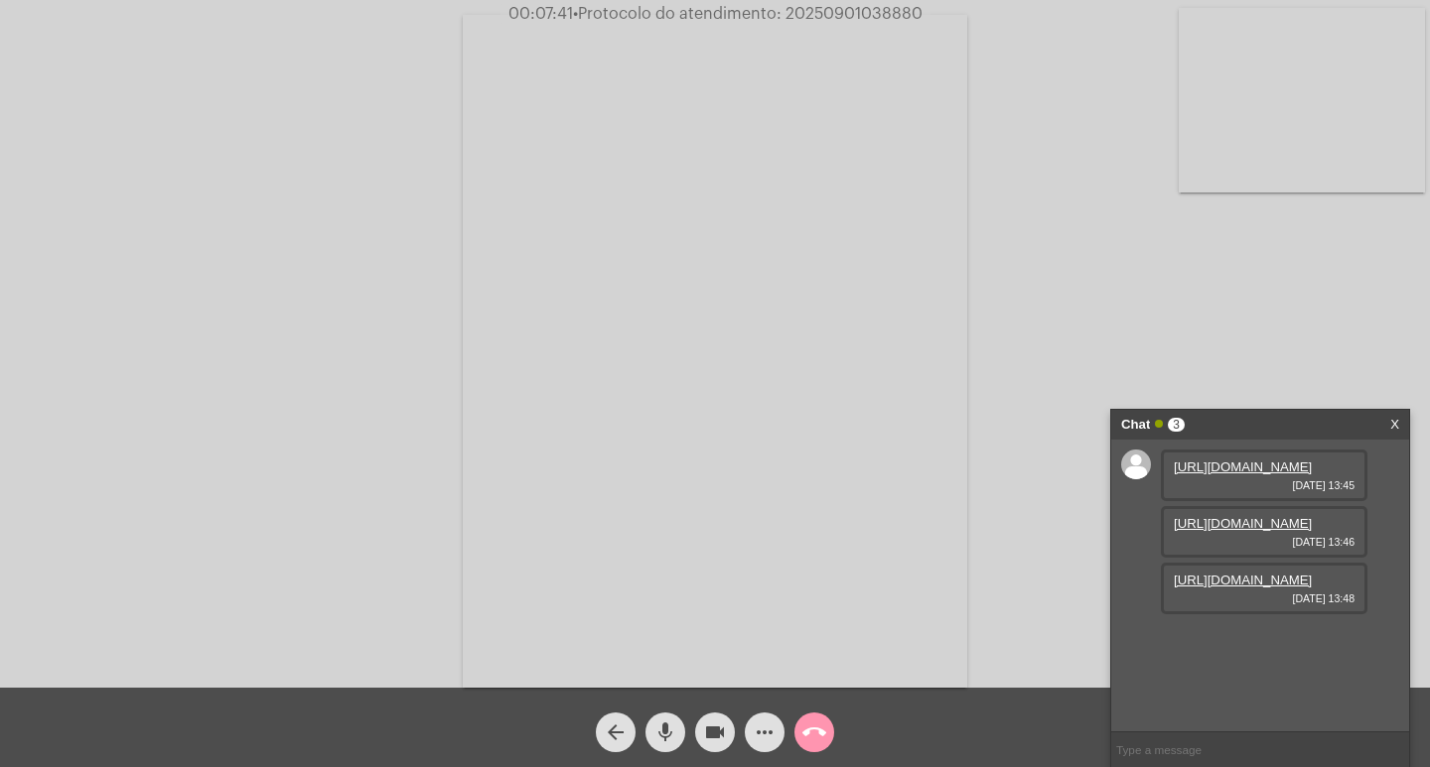
click at [1238, 287] on div "Acessando Câmera e Microfone..." at bounding box center [715, 349] width 1426 height 688
click at [674, 733] on mat-icon "mic" at bounding box center [665, 733] width 24 height 24
click at [667, 738] on mat-icon "mic_off" at bounding box center [665, 733] width 24 height 24
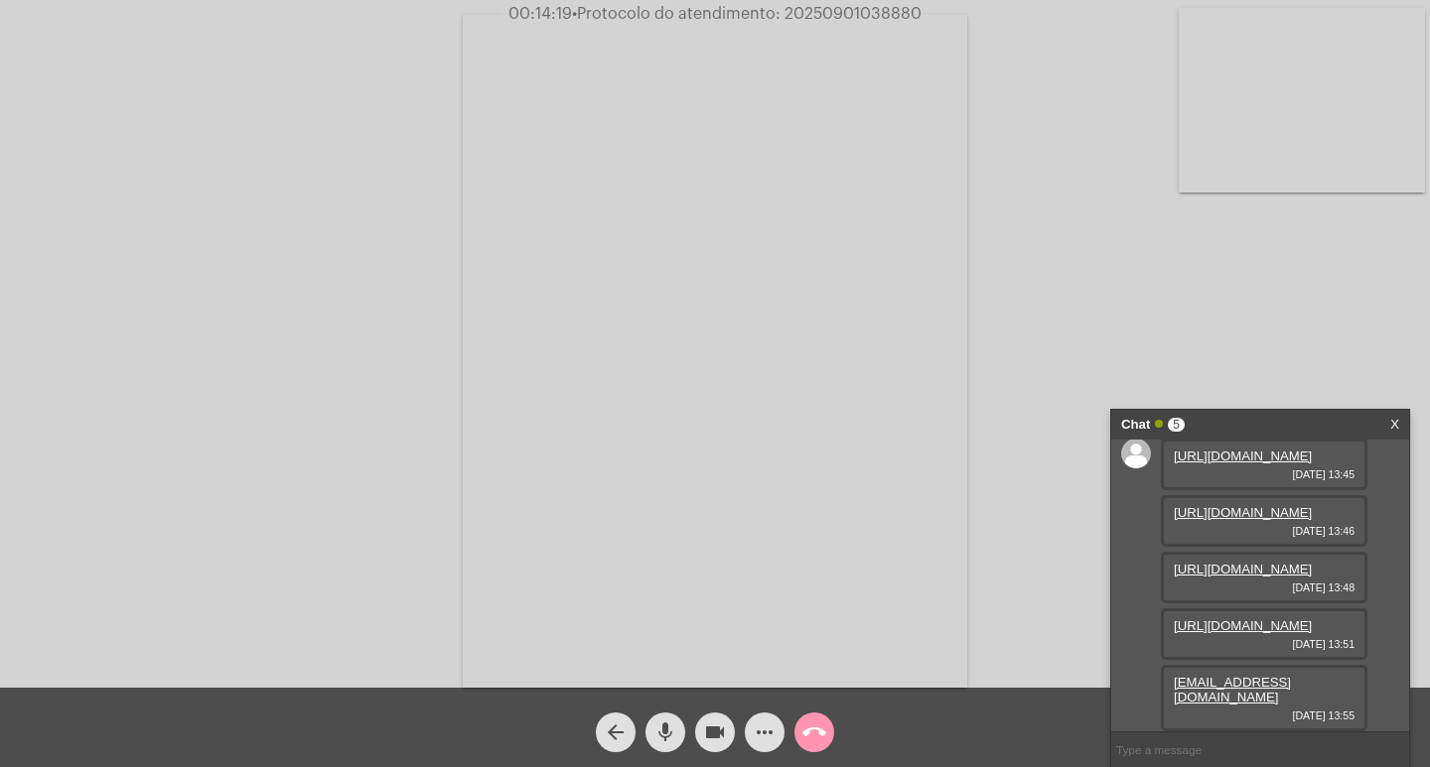
scroll to position [175, 0]
drag, startPoint x: 1361, startPoint y: 697, endPoint x: 1168, endPoint y: 702, distance: 193.7
click at [1168, 702] on div "[EMAIL_ADDRESS][DOMAIN_NAME] [DATE] 13:55" at bounding box center [1264, 698] width 207 height 67
copy link "[EMAIL_ADDRESS][DOMAIN_NAME]"
click at [665, 740] on mat-icon "mic" at bounding box center [665, 733] width 24 height 24
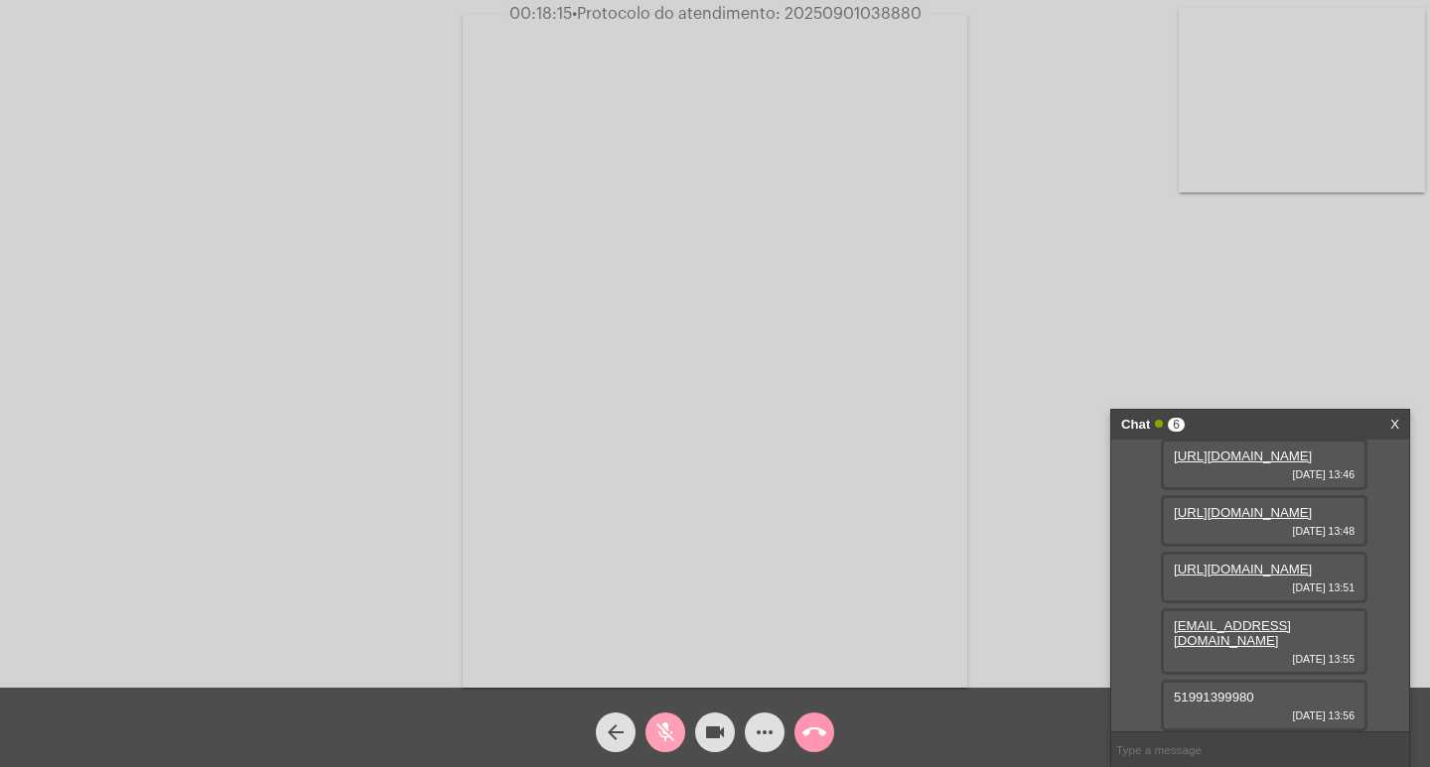
click at [673, 740] on mat-icon "mic_off" at bounding box center [665, 733] width 24 height 24
drag, startPoint x: 673, startPoint y: 739, endPoint x: 674, endPoint y: 628, distance: 110.2
click at [670, 639] on app-call "00:18:36 • Protocolo do atendimento: 20250901038880 Acessando Câmera e Microfon…" at bounding box center [715, 383] width 1430 height 767
click at [654, 723] on mat-icon "mic" at bounding box center [665, 733] width 24 height 24
click at [722, 736] on mat-icon "videocam" at bounding box center [715, 733] width 24 height 24
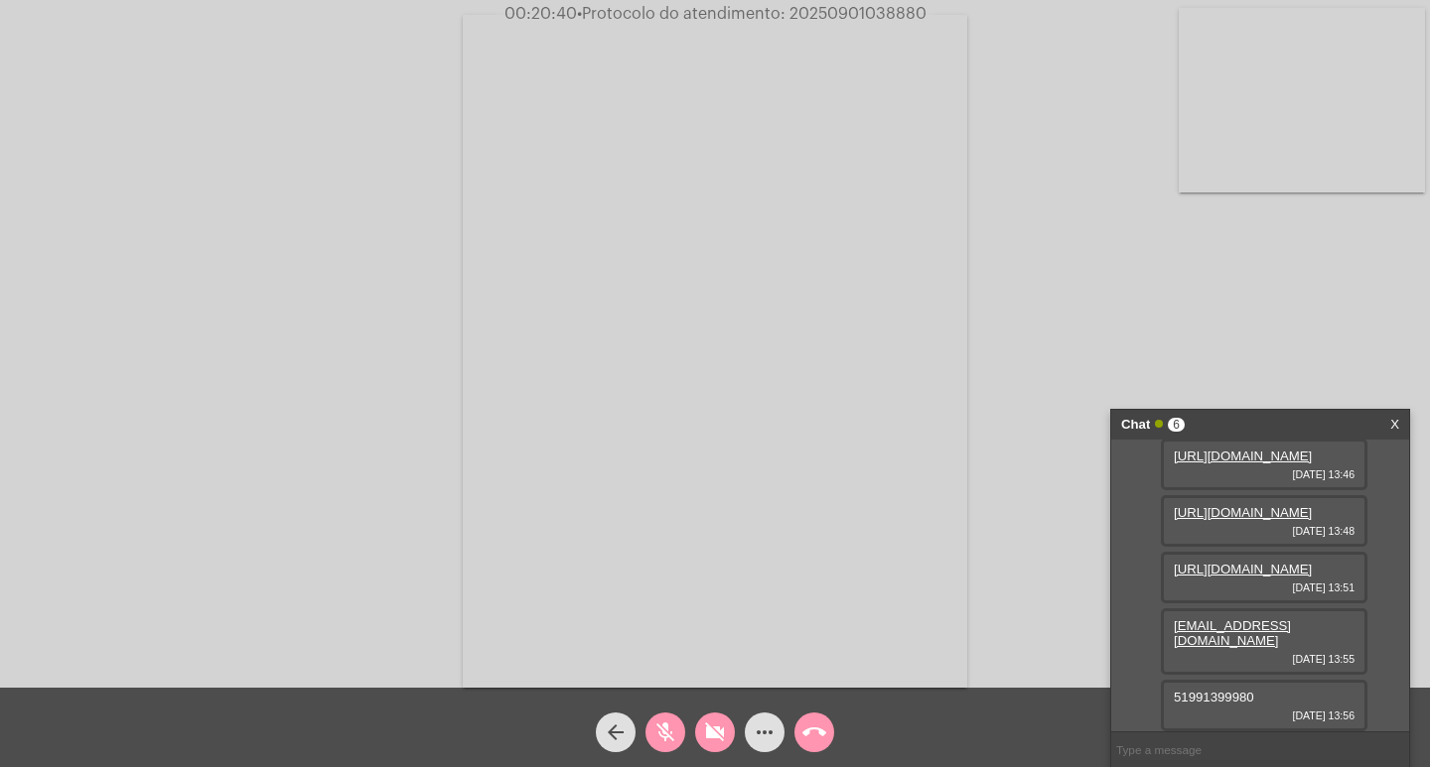
click at [717, 723] on mat-icon "videocam_off" at bounding box center [715, 733] width 24 height 24
click at [675, 726] on mat-icon "mic_off" at bounding box center [665, 733] width 24 height 24
click at [1015, 295] on div "Acessando Câmera e Microfone..." at bounding box center [715, 349] width 1426 height 688
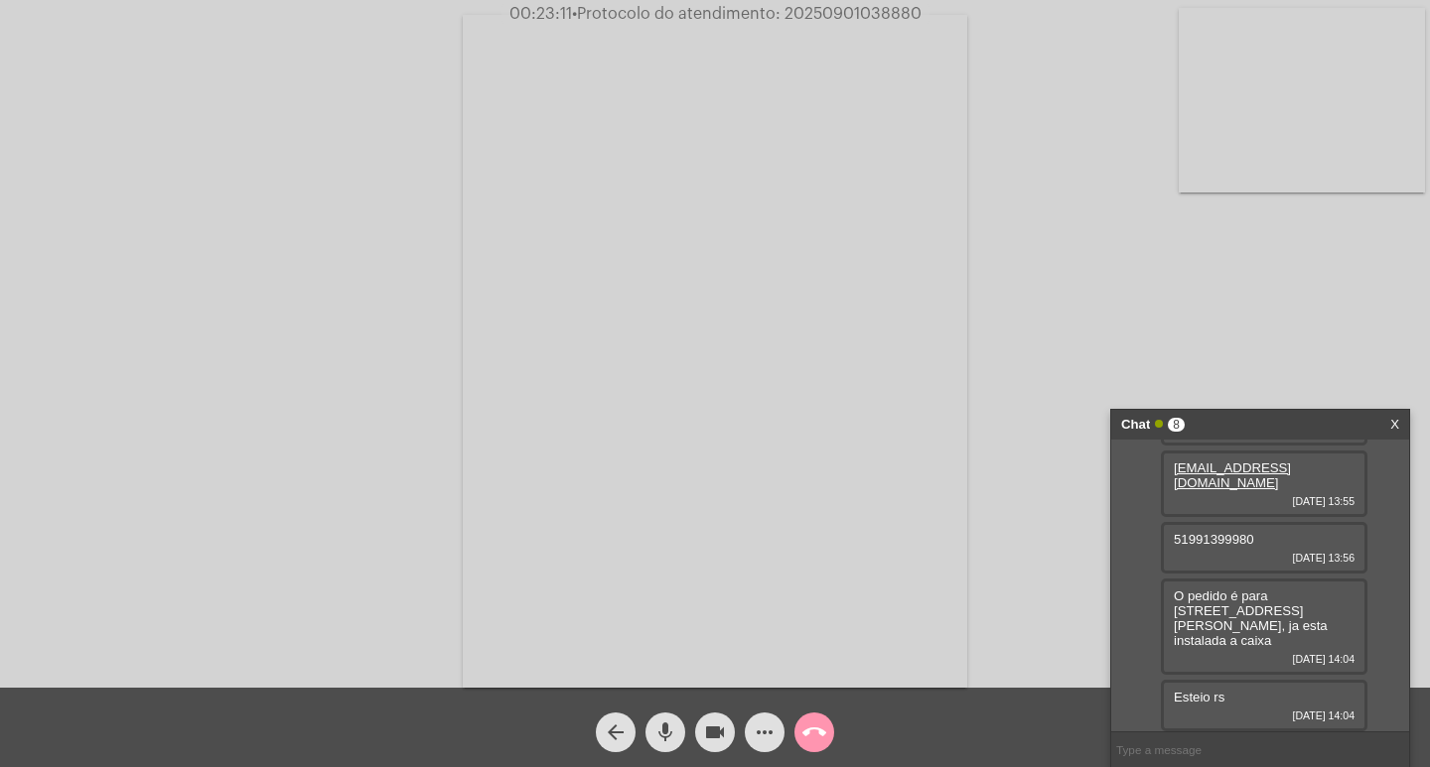
scroll to position [374, 0]
drag, startPoint x: 709, startPoint y: 721, endPoint x: 692, endPoint y: 725, distance: 17.3
click at [704, 723] on mat-icon "videocam" at bounding box center [715, 733] width 24 height 24
click at [671, 730] on mat-icon "mic" at bounding box center [665, 733] width 24 height 24
click at [675, 732] on mat-icon "mic_off" at bounding box center [665, 733] width 24 height 24
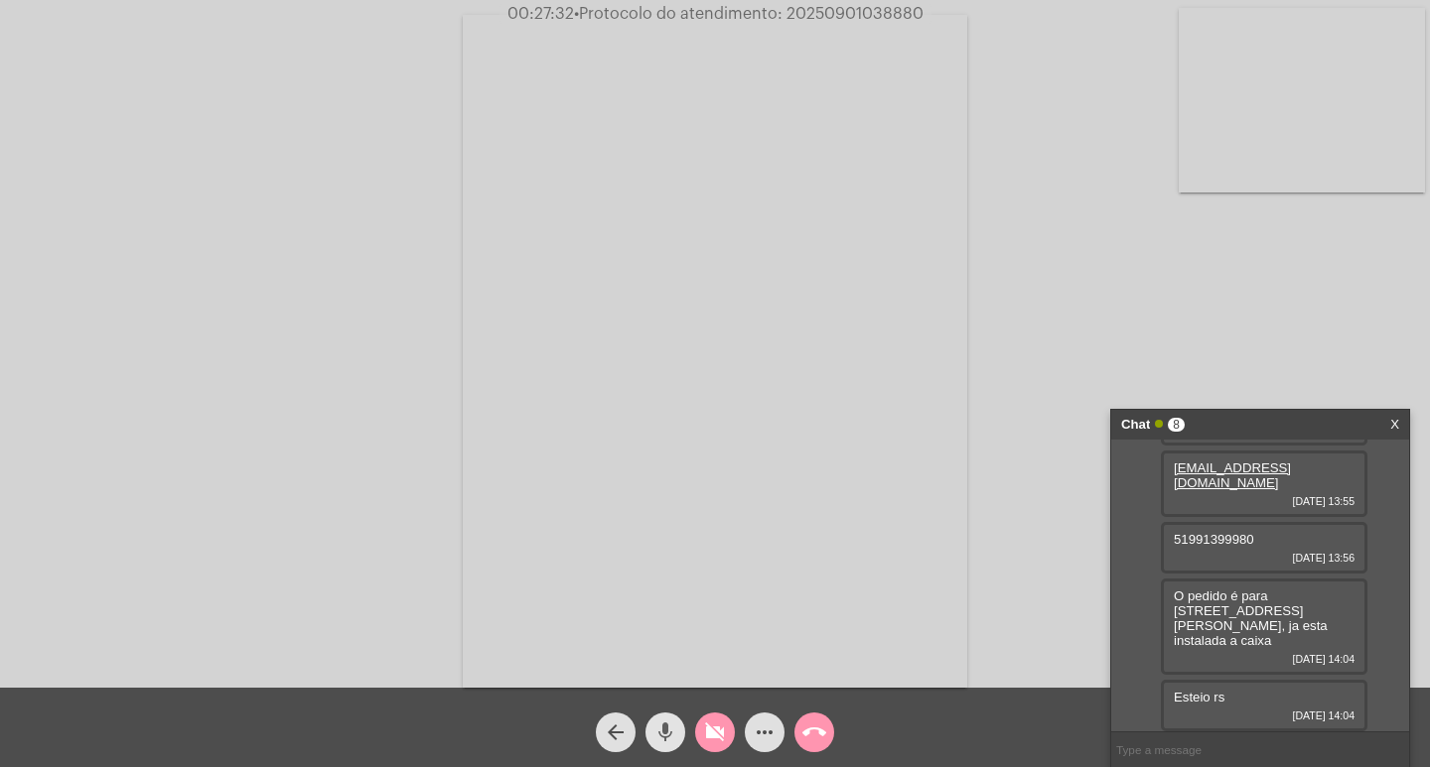
click at [711, 717] on span "videocam_off" at bounding box center [715, 733] width 24 height 40
click at [776, 729] on button "more_horiz" at bounding box center [765, 733] width 40 height 40
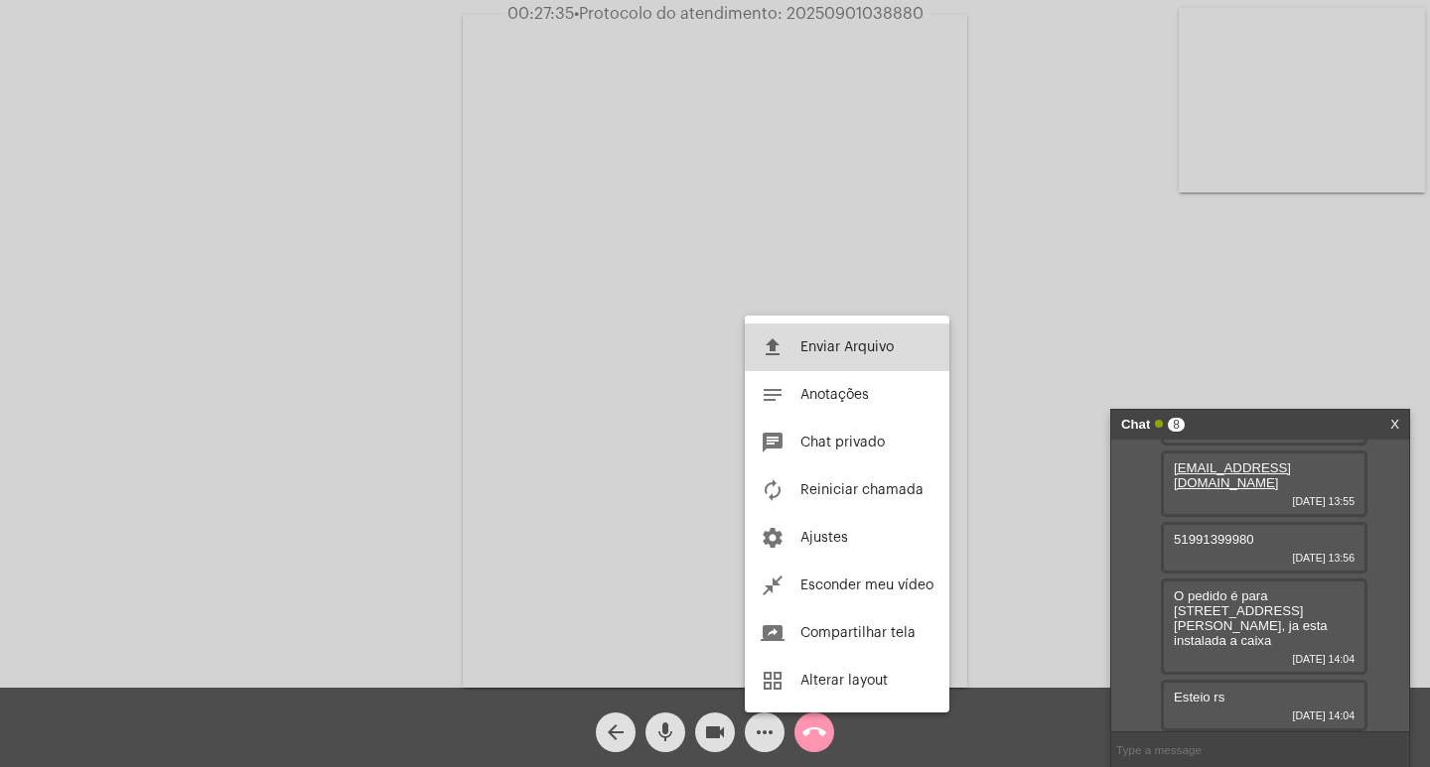
click at [856, 351] on span "Enviar Arquivo" at bounding box center [846, 348] width 93 height 14
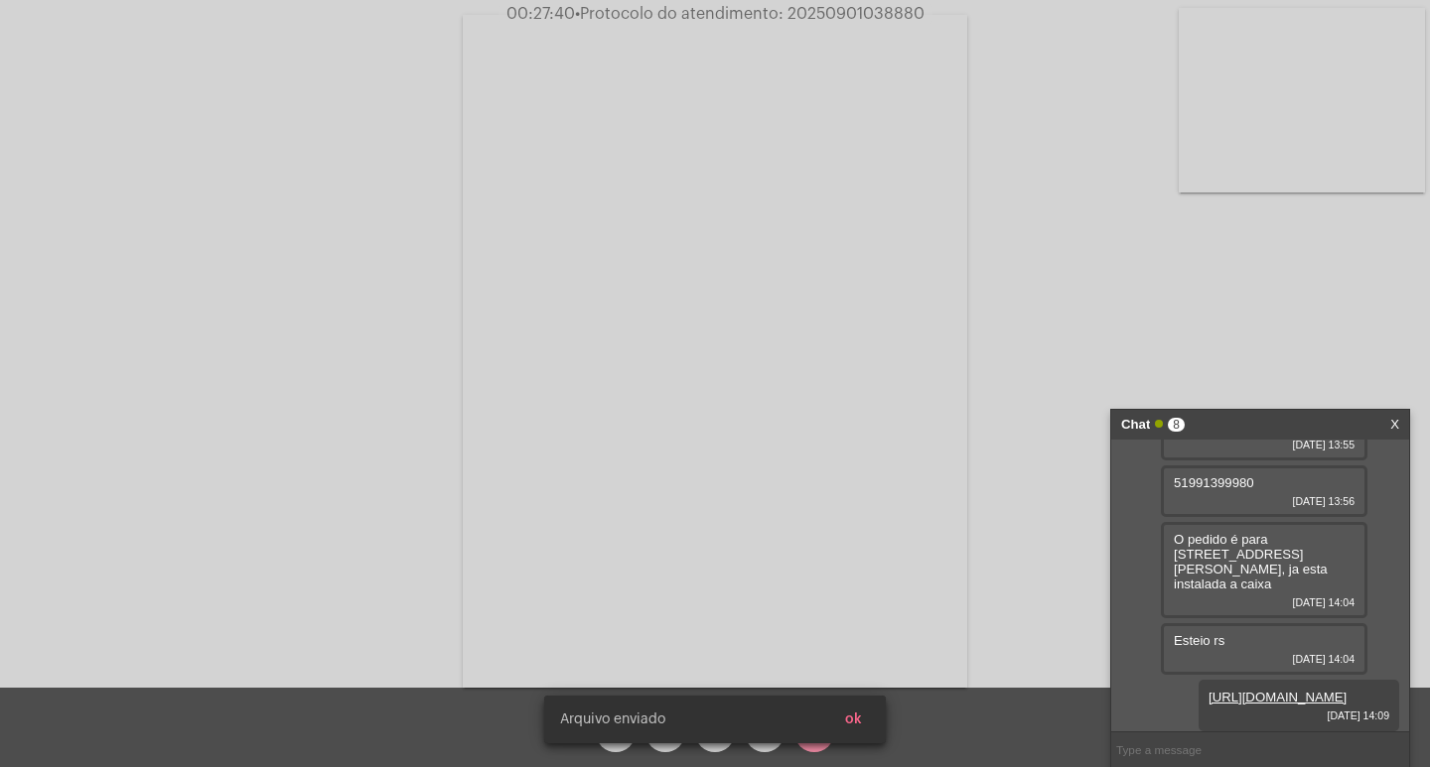
scroll to position [476, 0]
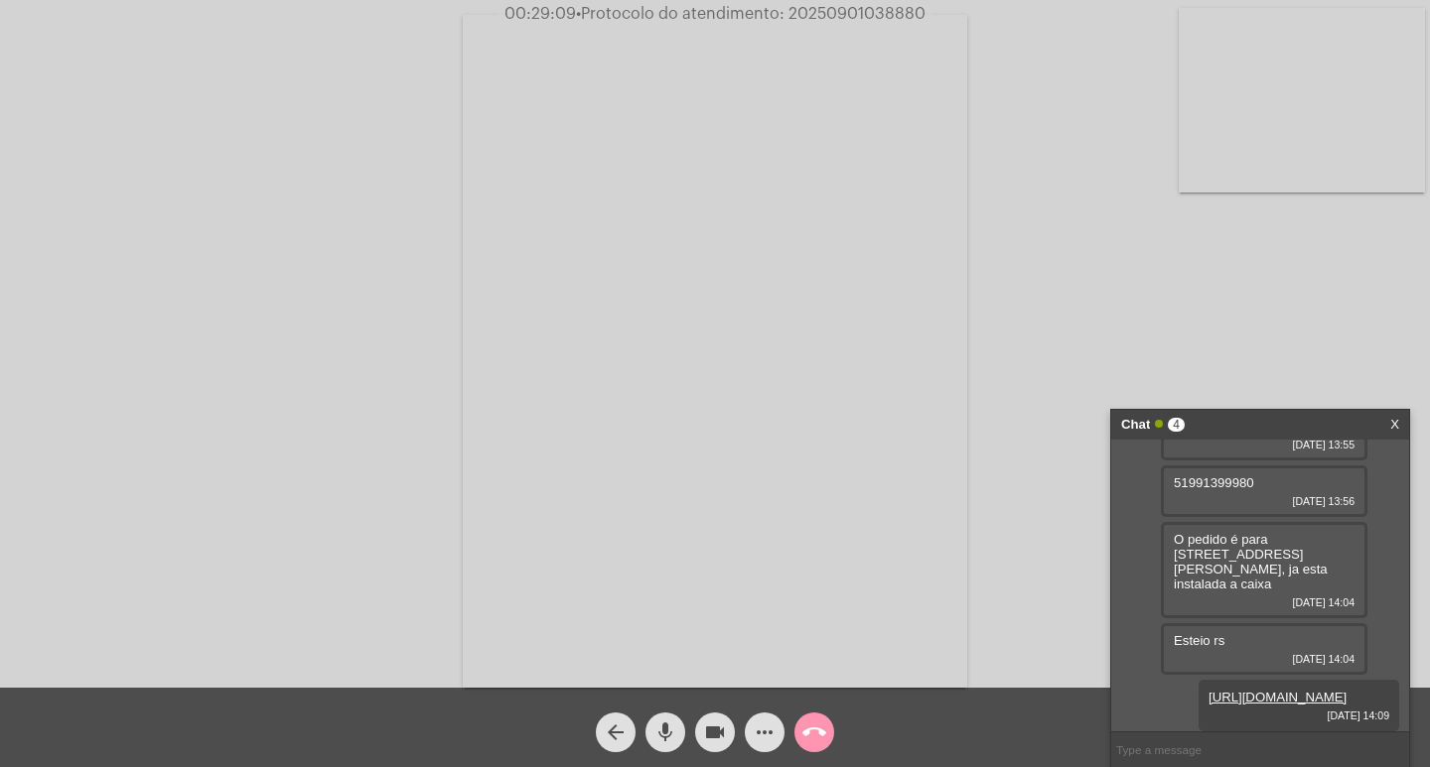
click at [1150, 749] on input "text" at bounding box center [1260, 750] width 298 height 35
paste input "9 [PERSON_NAME], 9 Horas e 49 Minutos até o vencimento!"
type input "9 [PERSON_NAME], 9 Horas e 49 Minutos até o vencimento!"
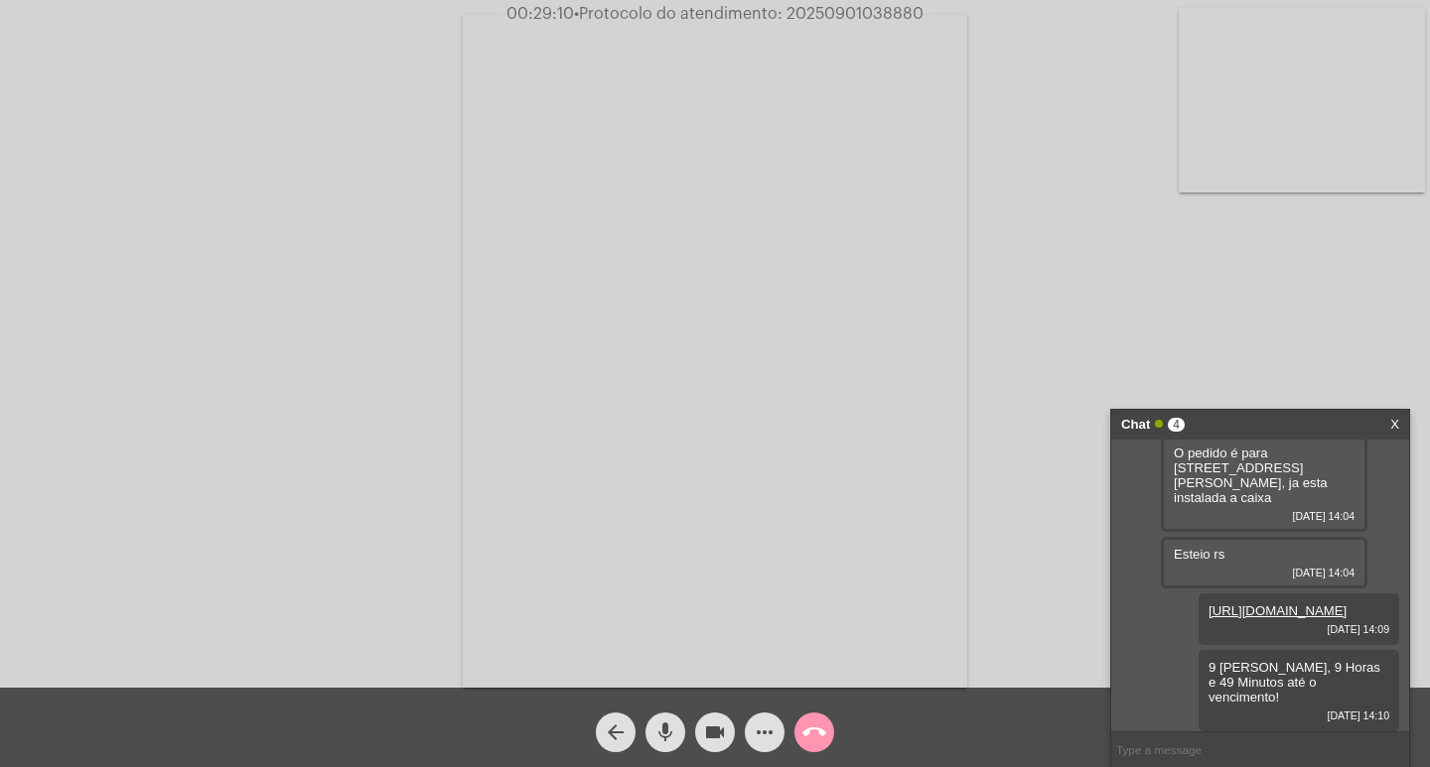
scroll to position [547, 0]
click at [854, 11] on span "• Protocolo do atendimento: 20250901038880" at bounding box center [749, 14] width 349 height 16
click at [848, 16] on span "• Protocolo do atendimento: 20250901038880" at bounding box center [748, 14] width 349 height 16
click at [848, 16] on span "• Protocolo do atendimento: 20250901038880" at bounding box center [749, 14] width 349 height 16
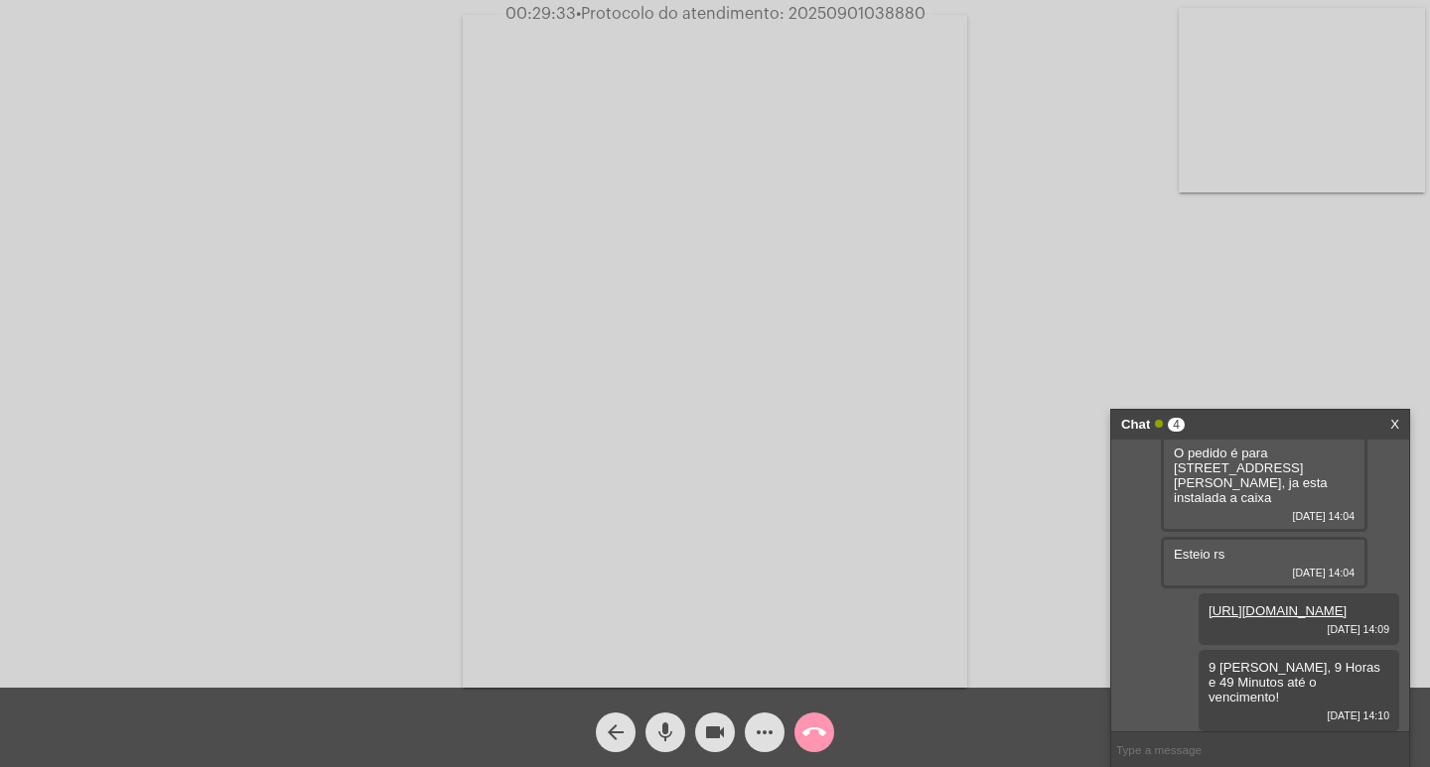
copy app-call "00:29:32 • Protocolo do atendimento: 20250901038880"
click at [694, 457] on video at bounding box center [715, 351] width 504 height 673
click at [508, 487] on video at bounding box center [332, 349] width 504 height 673
click at [820, 730] on mat-icon "call_end" at bounding box center [814, 733] width 24 height 24
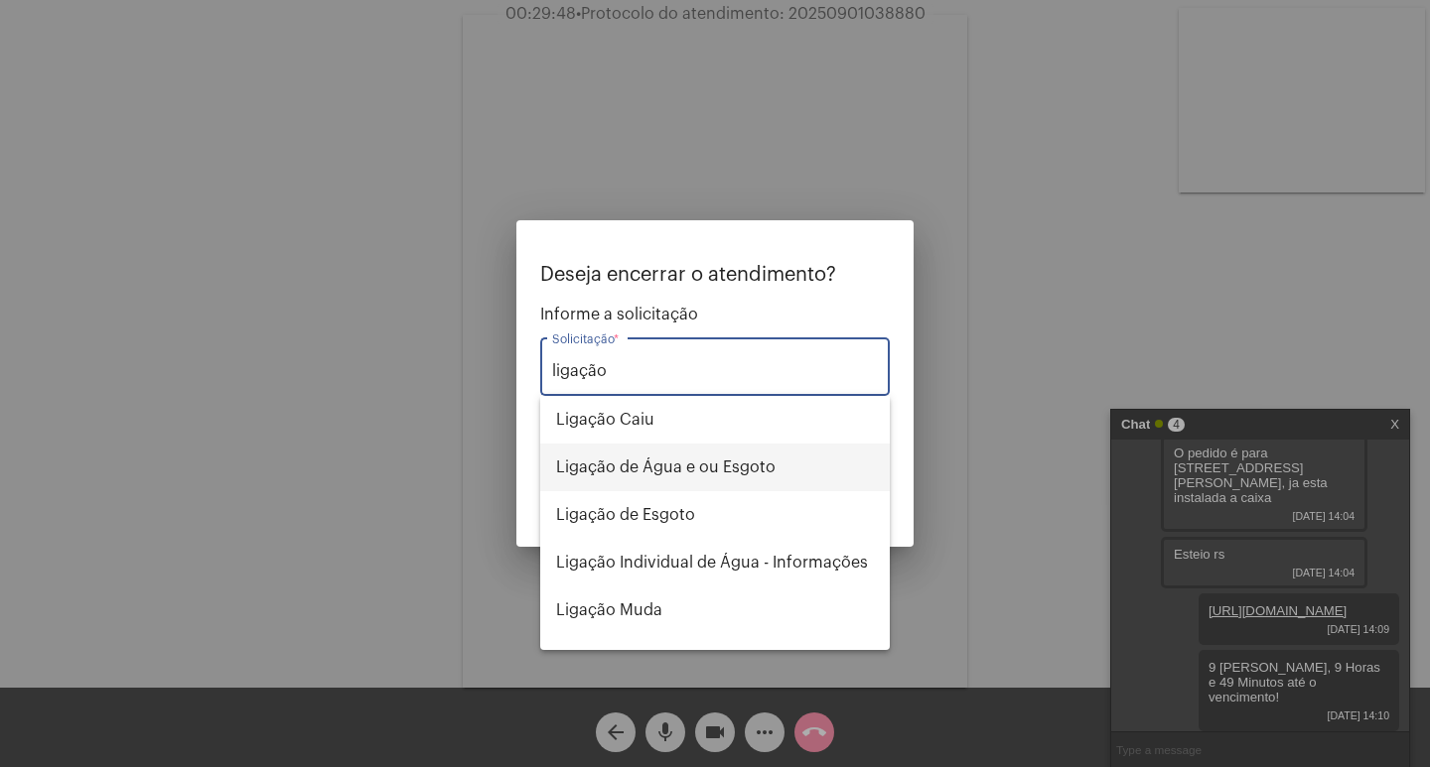
click at [738, 472] on span "Ligação de Água e ou Esgoto" at bounding box center [715, 468] width 318 height 48
type input "Ligação de Água e ou Esgoto"
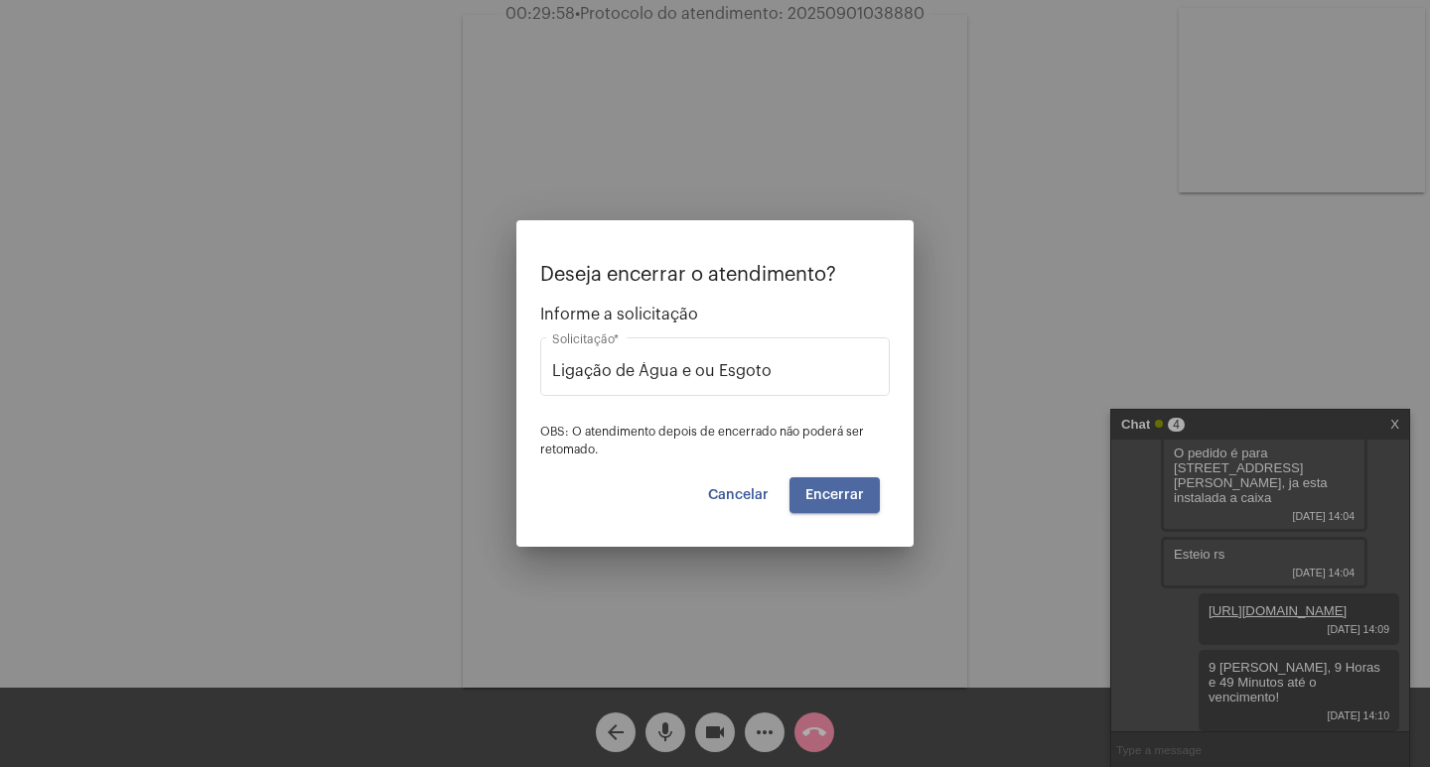
click at [828, 510] on button "Encerrar" at bounding box center [834, 496] width 90 height 36
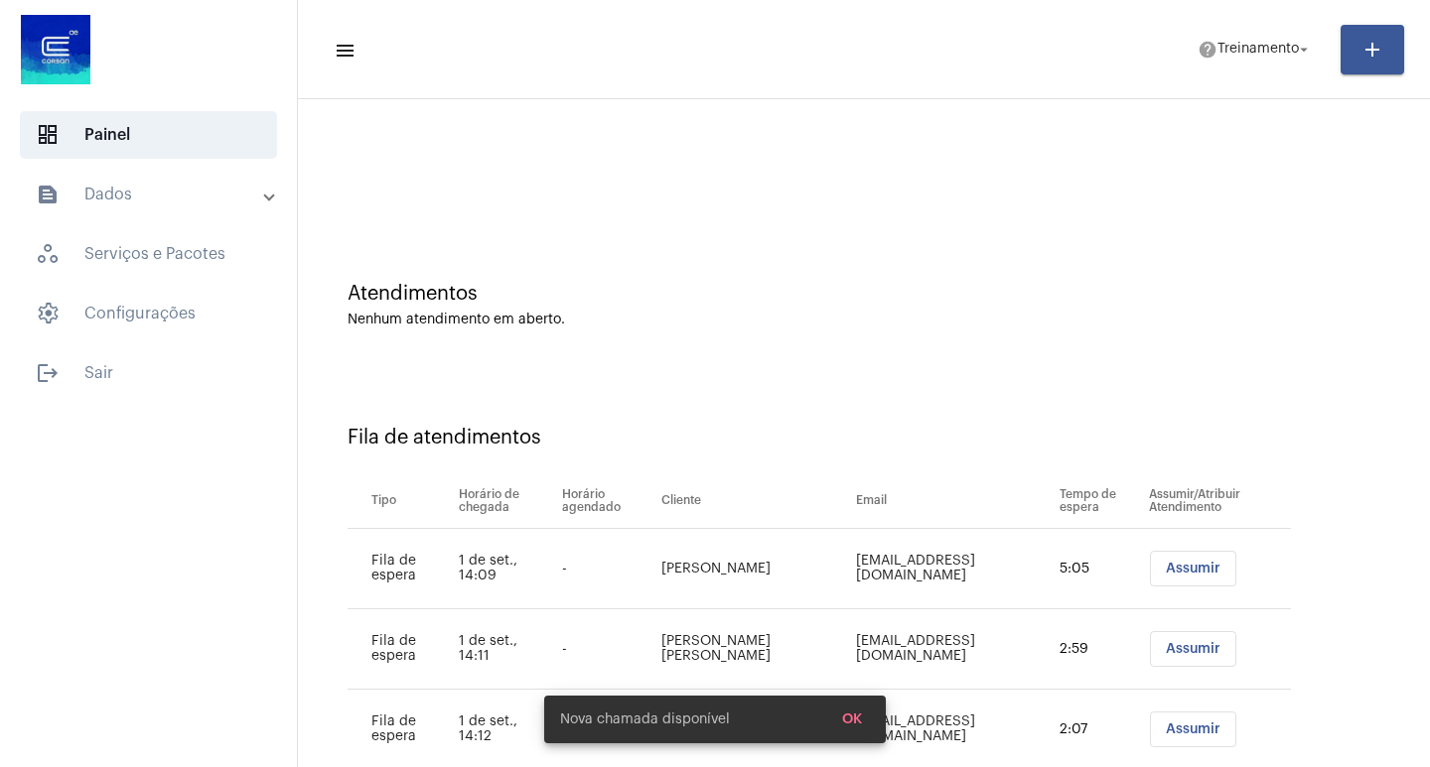
scroll to position [57, 0]
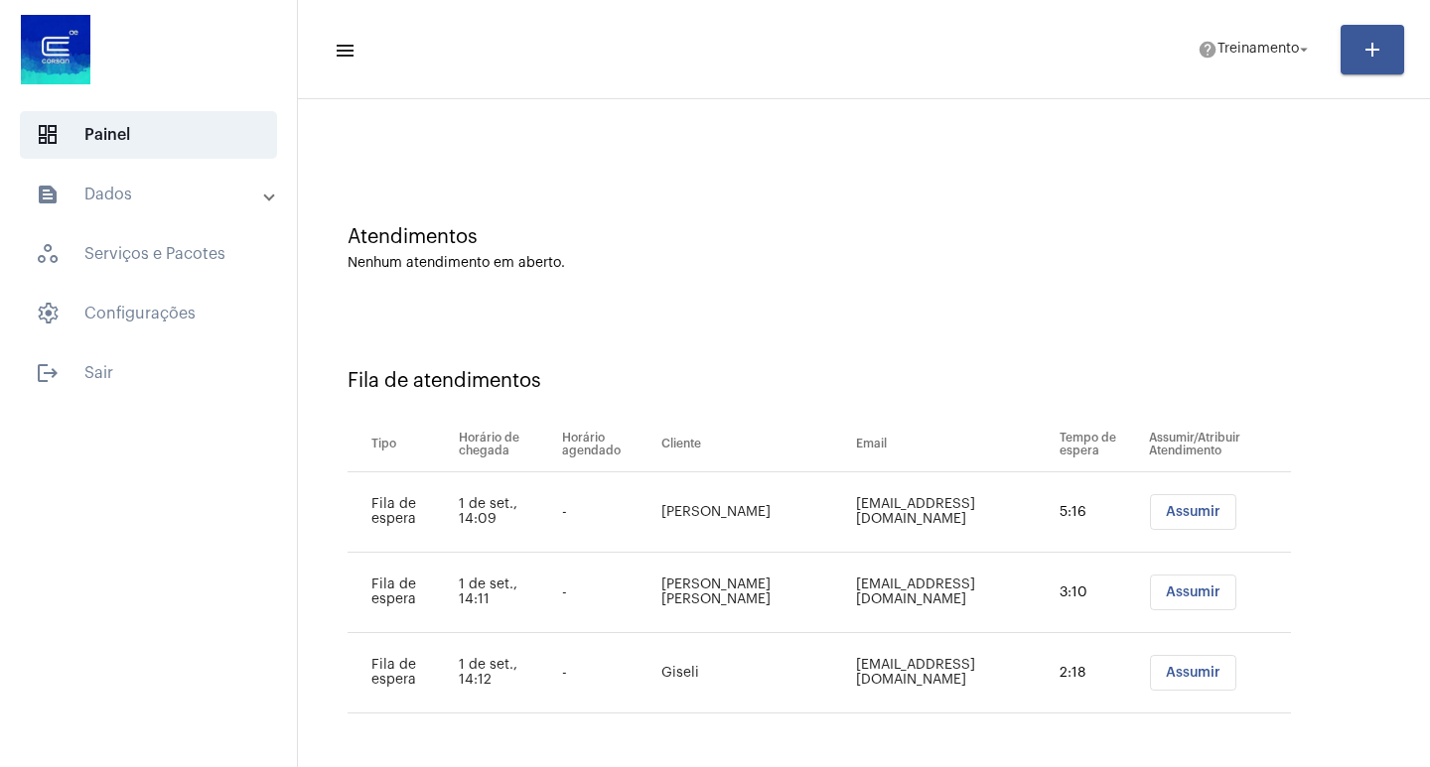
click at [1165, 503] on button "Assumir" at bounding box center [1193, 512] width 86 height 36
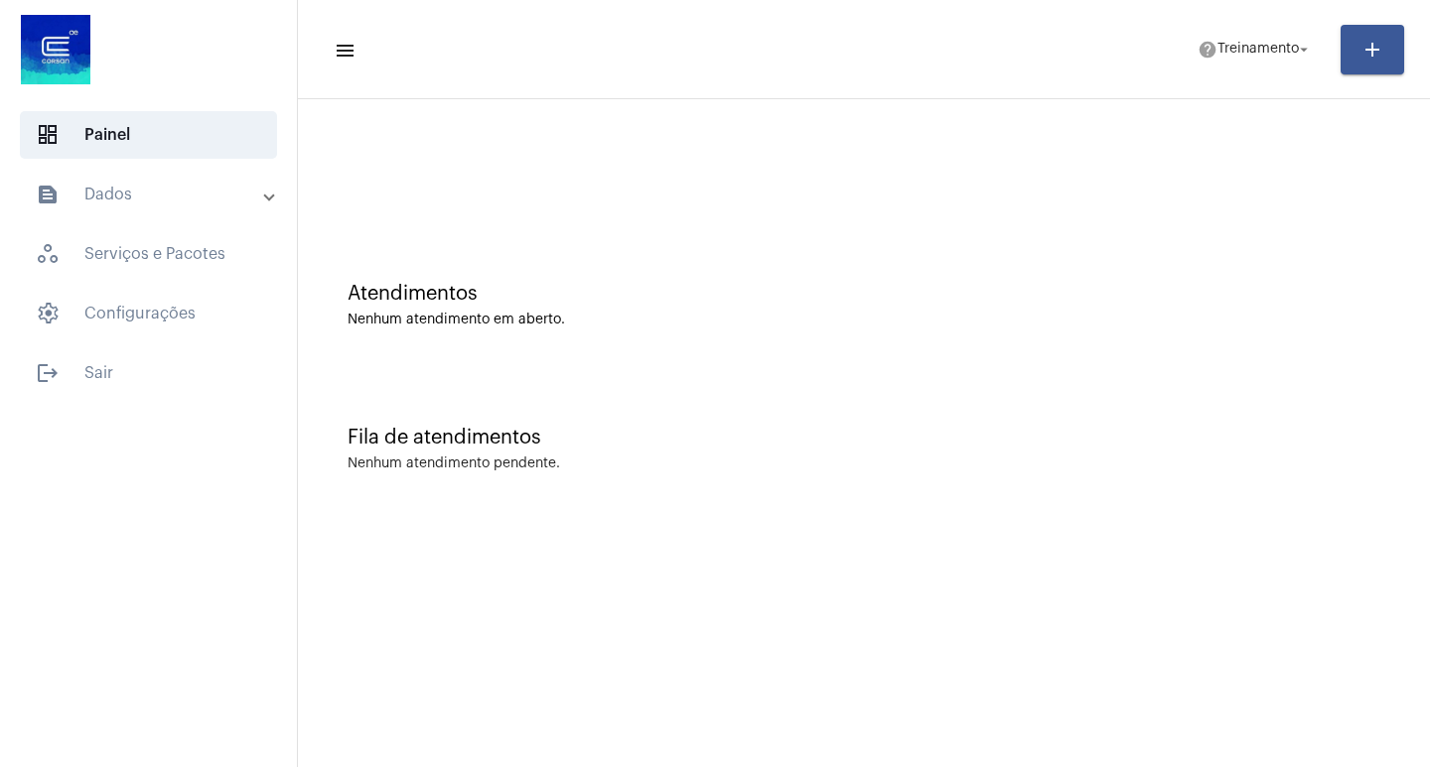
scroll to position [0, 0]
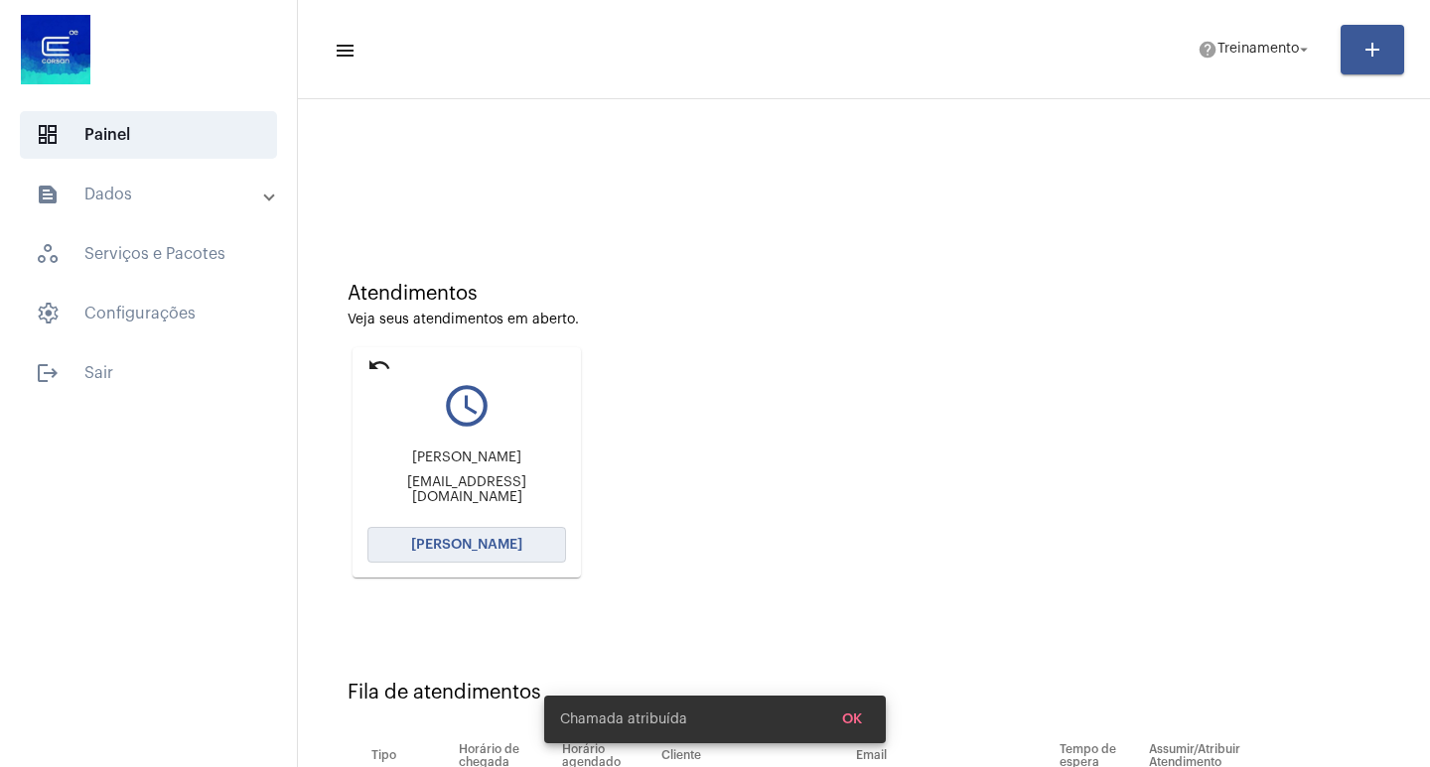
click at [498, 528] on button "[PERSON_NAME]" at bounding box center [466, 545] width 199 height 36
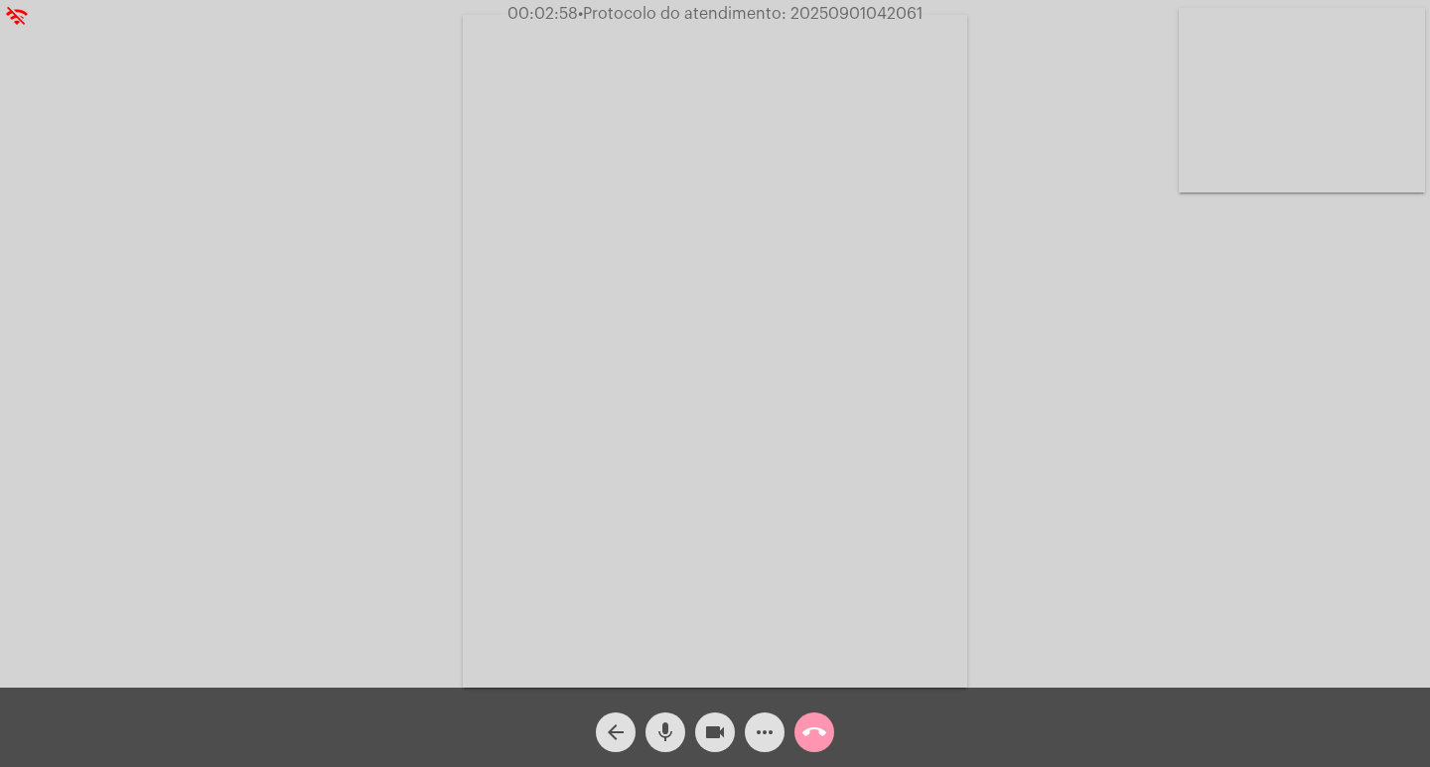
click at [798, 732] on button "call_end" at bounding box center [814, 733] width 40 height 40
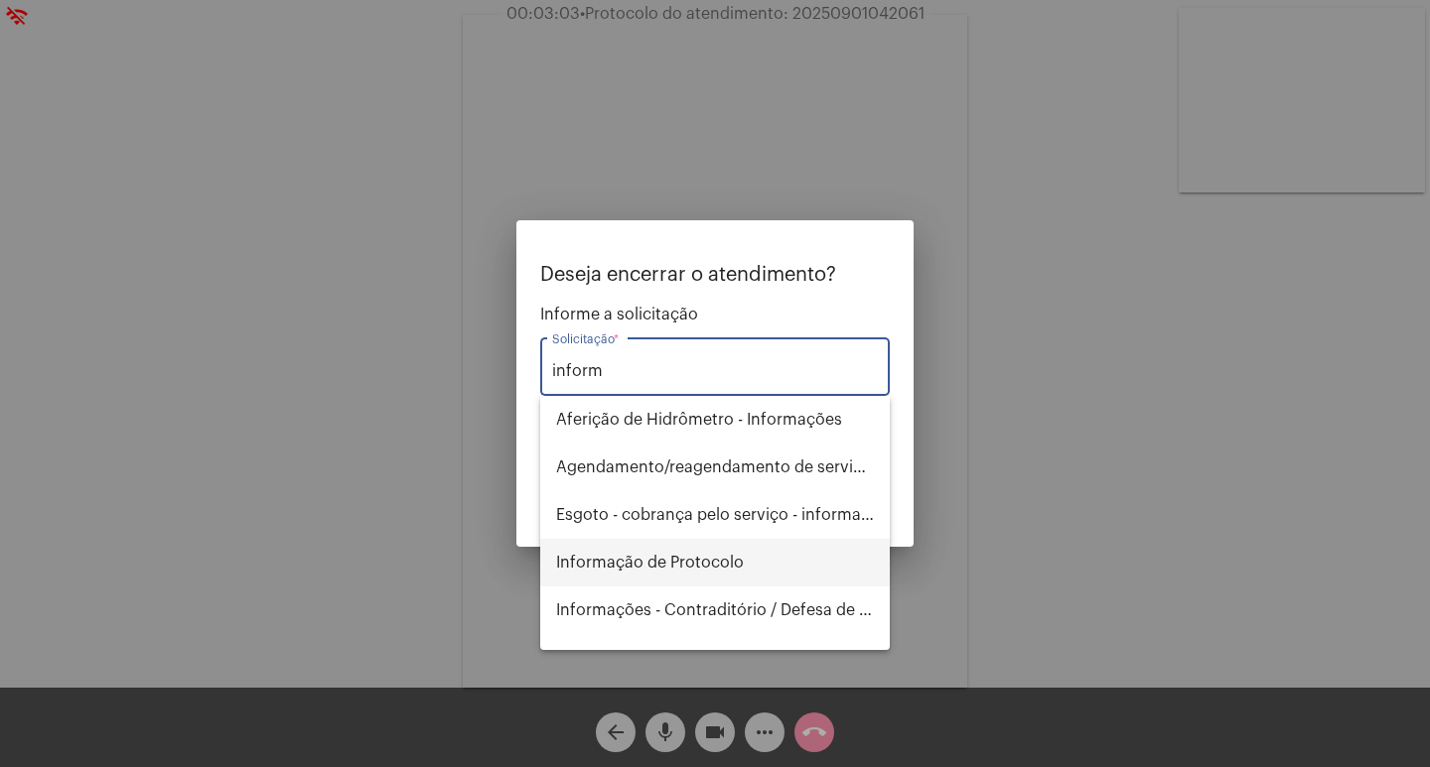
click at [669, 543] on span "Informação de Protocolo" at bounding box center [715, 563] width 318 height 48
type input "Informação de Protocolo"
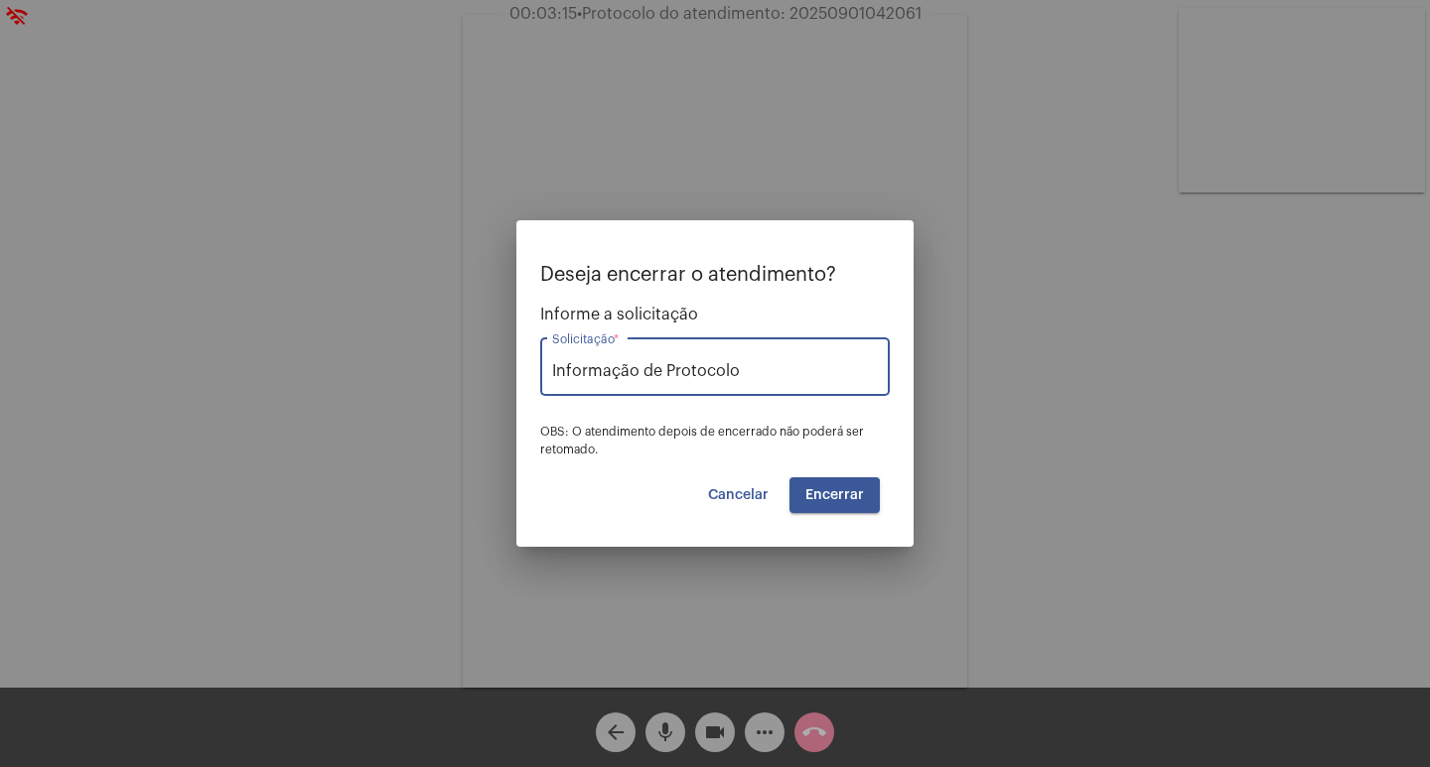
click at [819, 488] on span "Encerrar" at bounding box center [834, 495] width 59 height 14
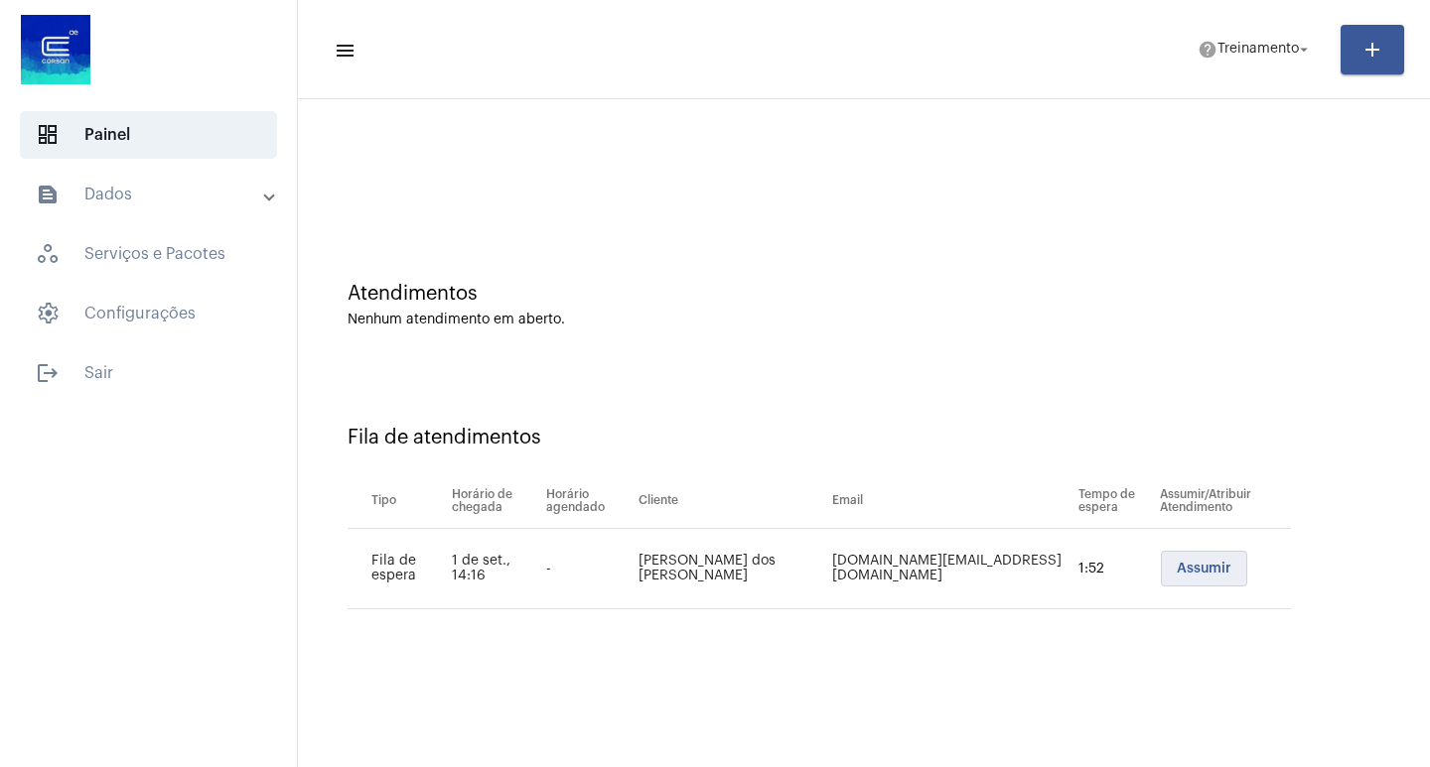
click at [1203, 578] on button "Assumir" at bounding box center [1204, 569] width 86 height 36
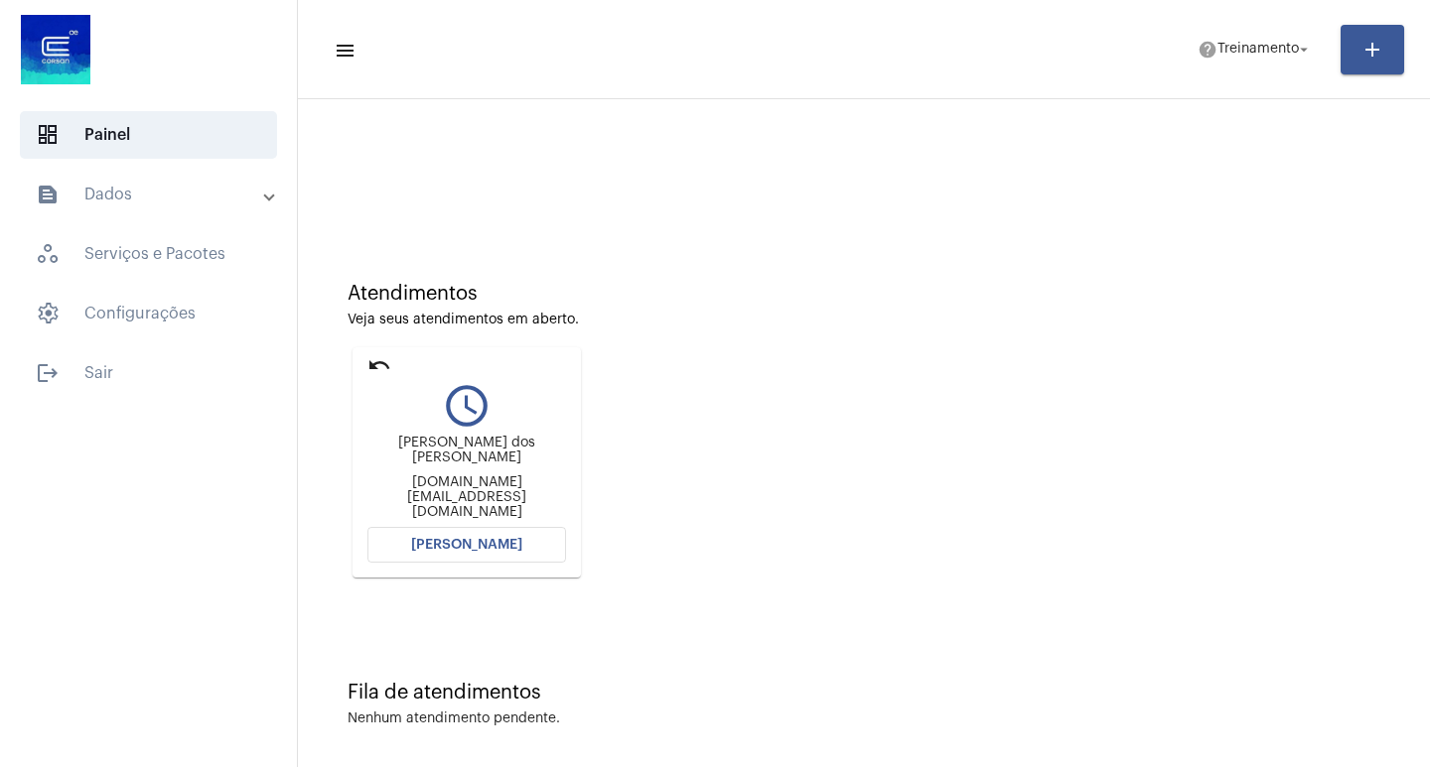
click at [452, 549] on span "[PERSON_NAME]" at bounding box center [466, 545] width 111 height 14
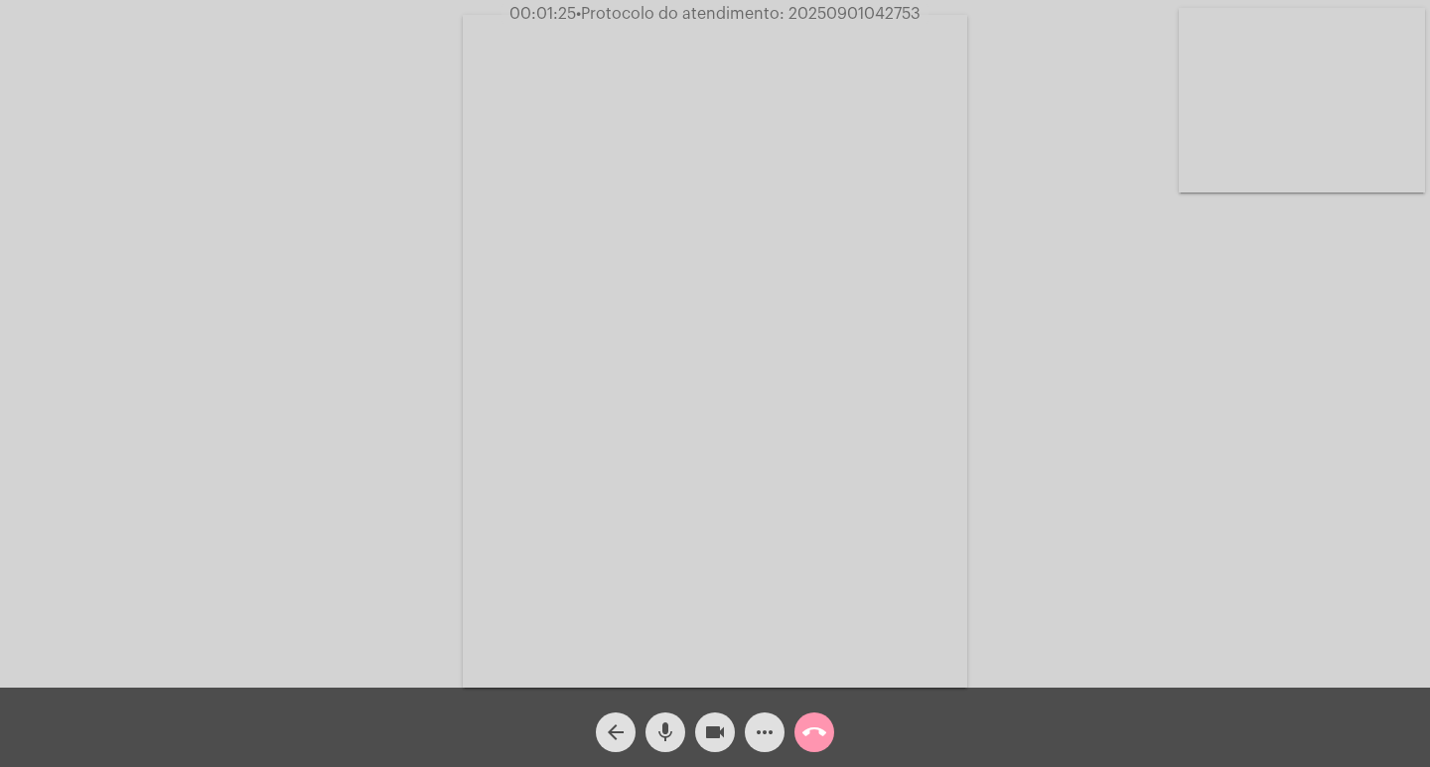
click at [660, 747] on span "mic" at bounding box center [665, 733] width 24 height 40
click at [665, 723] on mat-icon "mic_off" at bounding box center [665, 733] width 24 height 24
